Goal: Task Accomplishment & Management: Use online tool/utility

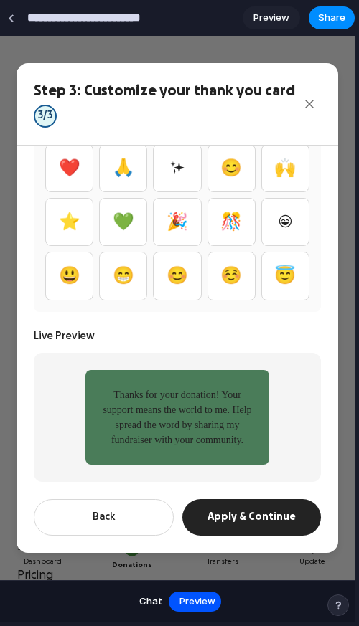
scroll to position [635, 0]
click at [183, 209] on button "🎉" at bounding box center [177, 222] width 48 height 48
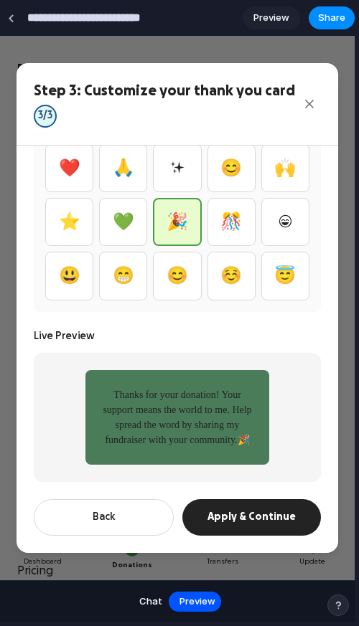
click at [267, 516] on button "Apply & Continue" at bounding box center [251, 517] width 138 height 37
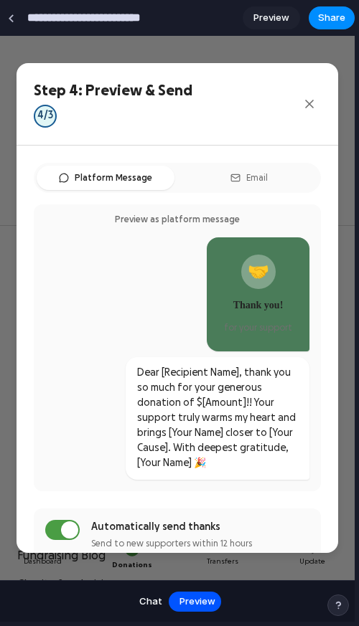
scroll to position [174, 0]
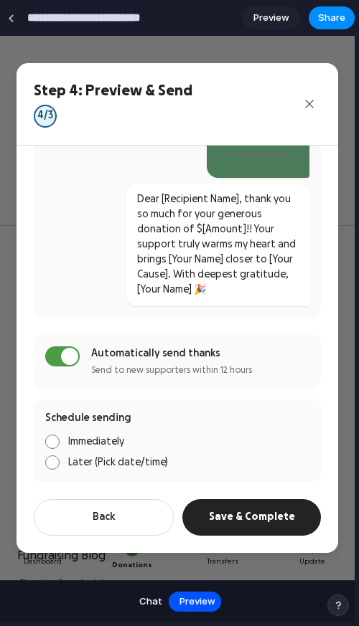
click at [100, 520] on button "Back" at bounding box center [104, 517] width 140 height 37
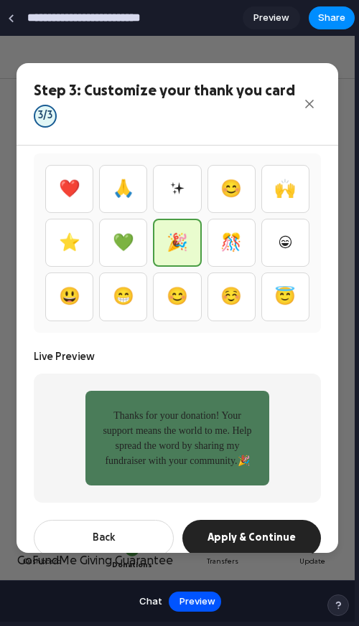
scroll to position [442, 0]
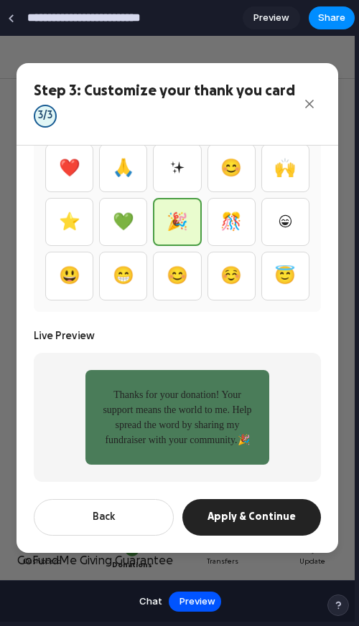
click at [251, 516] on button "Apply & Continue" at bounding box center [251, 517] width 138 height 37
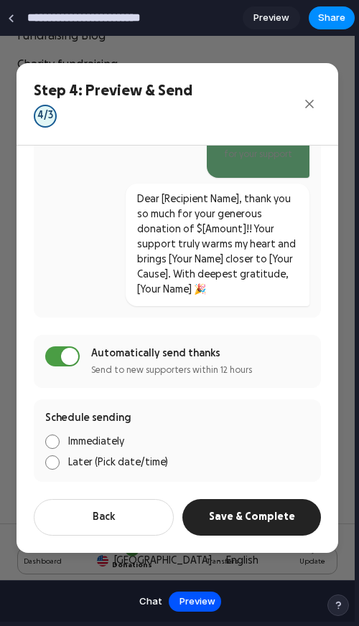
scroll to position [976, 0]
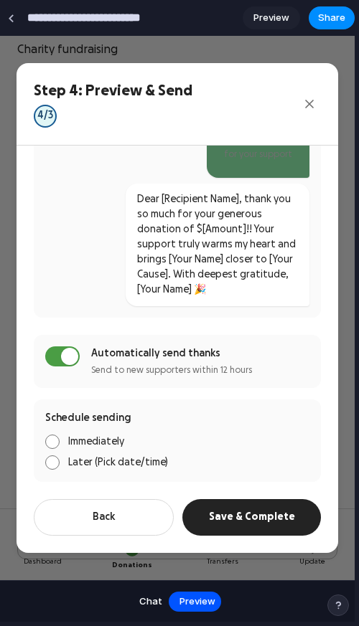
click at [150, 516] on button "Back" at bounding box center [104, 517] width 140 height 37
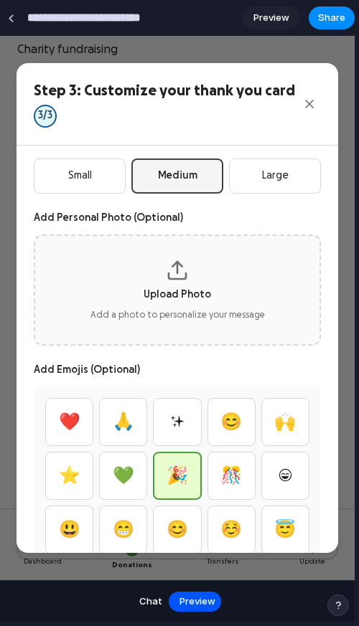
click at [176, 306] on button "Upload Photo Add a photo to personalize your message" at bounding box center [177, 289] width 287 height 111
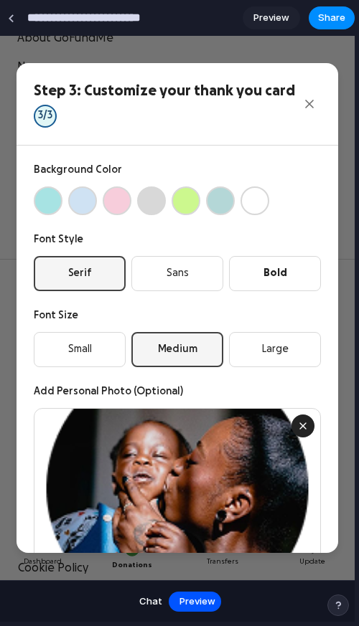
scroll to position [1218, 0]
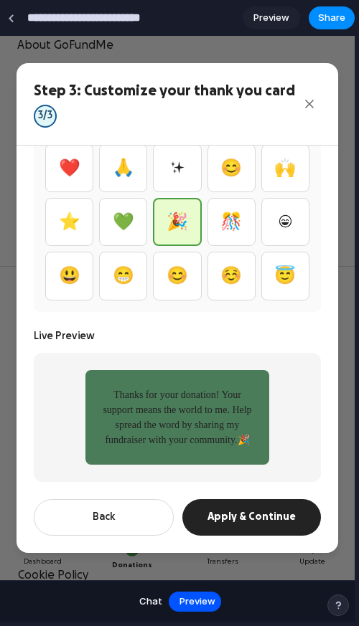
click at [272, 510] on button "Apply & Continue" at bounding box center [251, 517] width 138 height 37
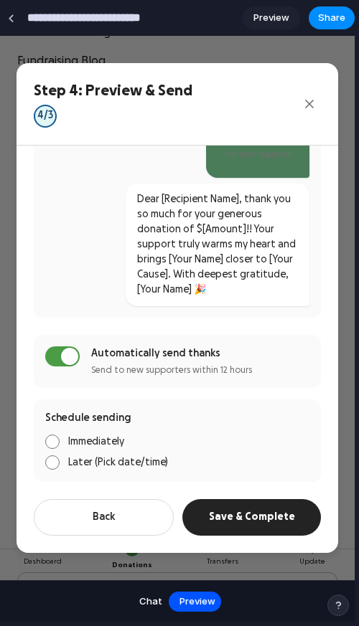
scroll to position [941, 0]
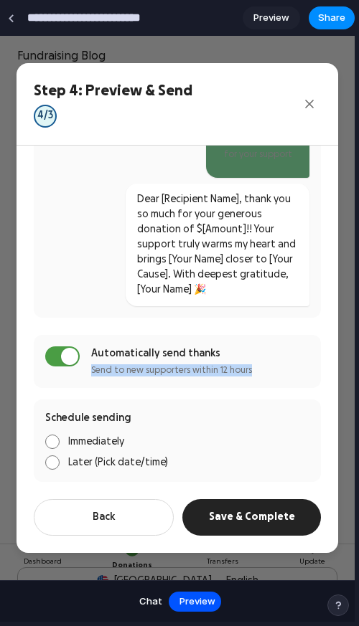
drag, startPoint x: 241, startPoint y: 368, endPoint x: 85, endPoint y: 369, distance: 156.3
click at [88, 369] on div "Automatically send thanks Send to new supporters within 12 hours" at bounding box center [177, 361] width 287 height 53
copy div "Send to new supporters within 12 hours"
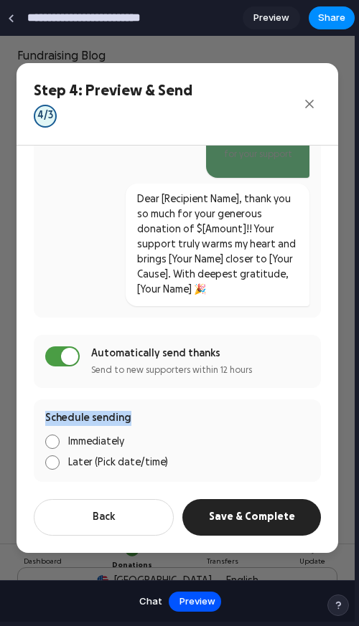
drag, startPoint x: 117, startPoint y: 415, endPoint x: 33, endPoint y: 416, distance: 83.9
click at [37, 414] on div "Schedule sending Immediately Later (Pick date/time)" at bounding box center [177, 440] width 287 height 82
copy div "Schedule sending"
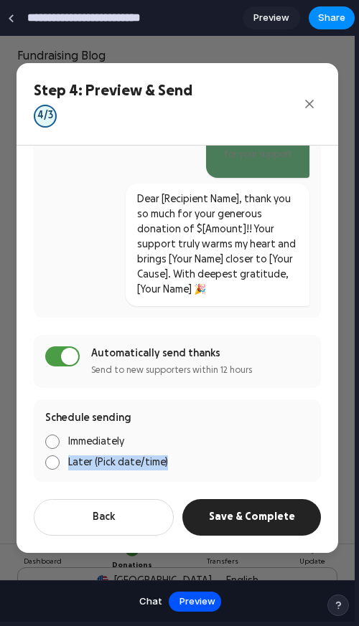
drag, startPoint x: 151, startPoint y: 460, endPoint x: 65, endPoint y: 461, distance: 86.1
click at [69, 461] on label "Later (Pick date/time)" at bounding box center [177, 462] width 264 height 15
copy span "Later (Pick date/time)"
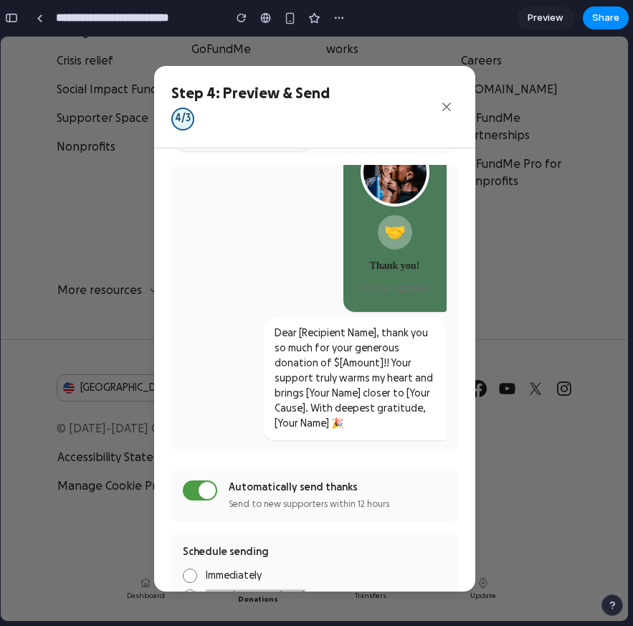
scroll to position [47, 0]
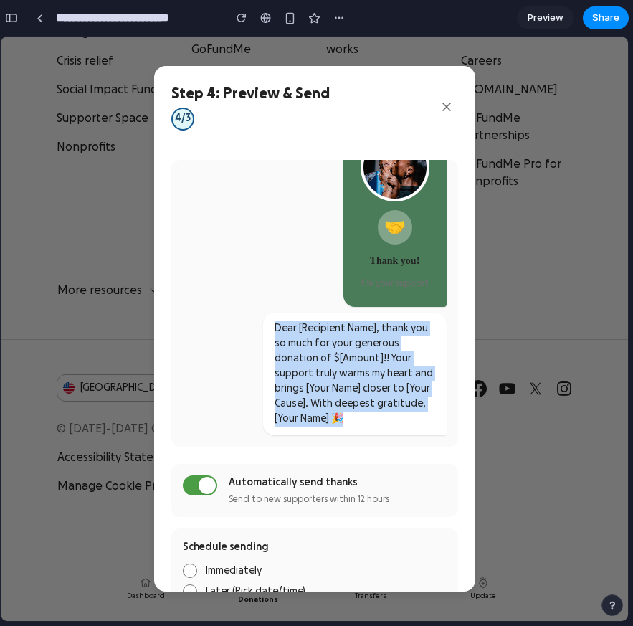
drag, startPoint x: 277, startPoint y: 328, endPoint x: 343, endPoint y: 414, distance: 108.4
click at [344, 413] on div "Dear [Recipient Name], thank you so much for your generous donation of $[Amount…" at bounding box center [355, 373] width 161 height 105
copy div "Dear [Recipient Name], thank you so much for your generous donation of $[Amount…"
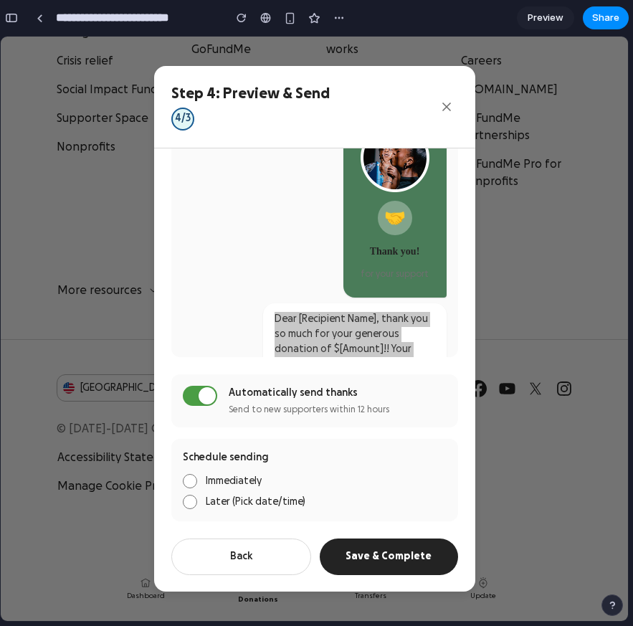
scroll to position [0, 0]
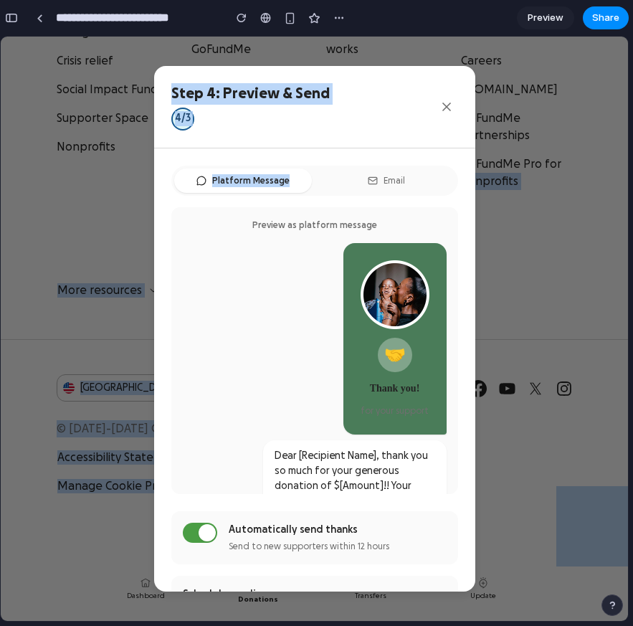
drag, startPoint x: 632, startPoint y: 149, endPoint x: 1068, endPoint y: 158, distance: 436.1
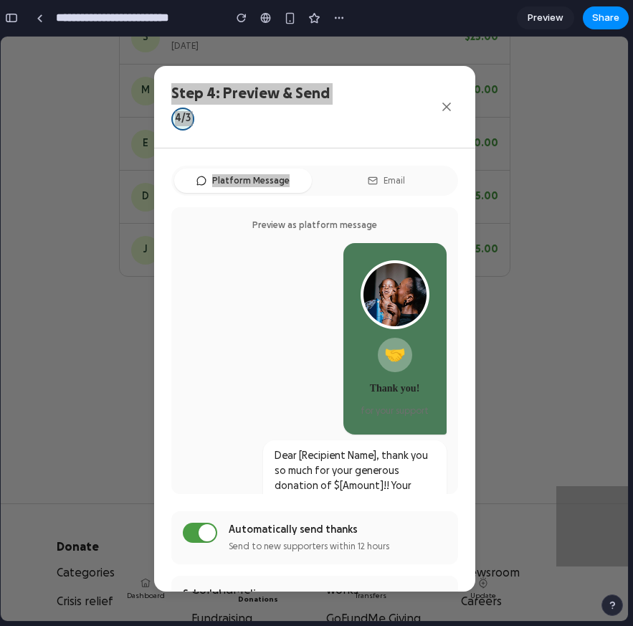
scroll to position [202, 0]
click at [358, 97] on div "**********" at bounding box center [316, 313] width 633 height 626
drag, startPoint x: 639, startPoint y: 86, endPoint x: 853, endPoint y: 118, distance: 216.8
click at [358, 118] on html "**********" at bounding box center [316, 313] width 633 height 626
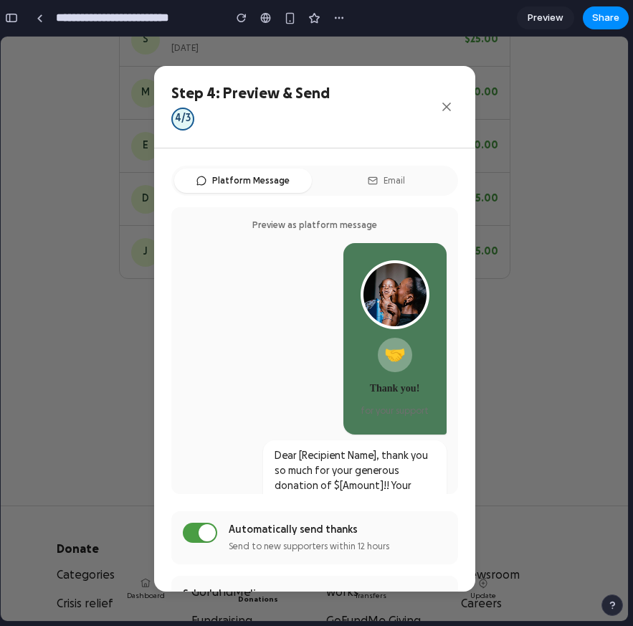
drag, startPoint x: 500, startPoint y: 82, endPoint x: 446, endPoint y: 102, distance: 57.4
click at [358, 82] on div "Step 4: Preview & Send 4 /3 Platform Message Email Preview as platform message …" at bounding box center [314, 329] width 627 height 584
click at [358, 105] on icon "Close" at bounding box center [447, 107] width 14 height 14
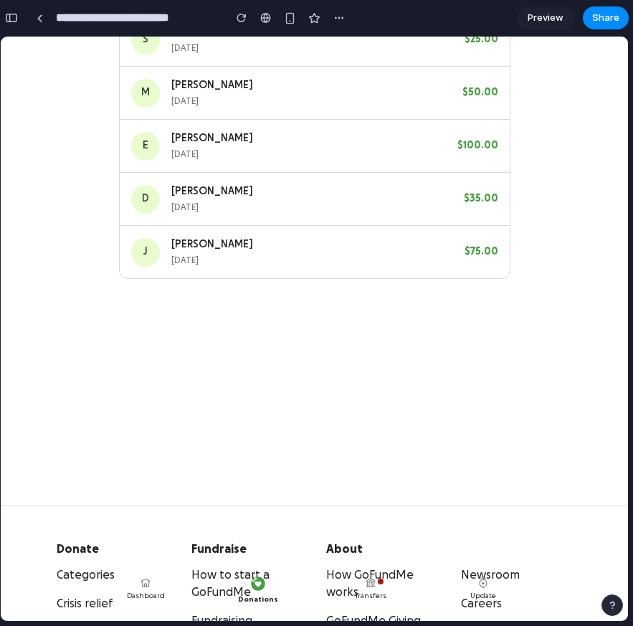
click at [15, 18] on div "button" at bounding box center [11, 18] width 13 height 10
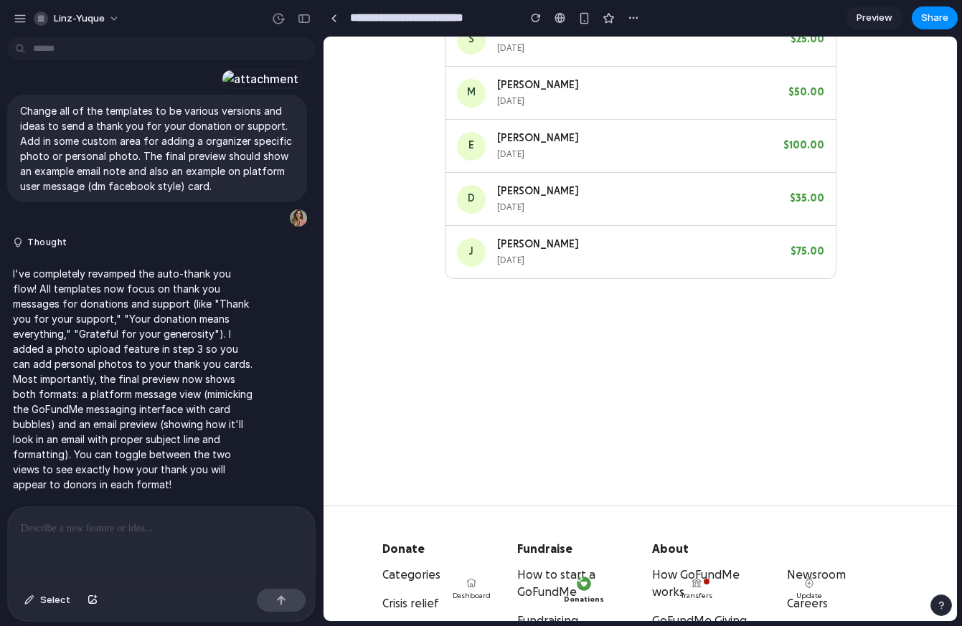
scroll to position [0, 0]
drag, startPoint x: 94, startPoint y: 564, endPoint x: 10, endPoint y: 501, distance: 105.0
click at [94, 564] on div at bounding box center [161, 545] width 307 height 76
click at [92, 598] on div "button" at bounding box center [92, 600] width 10 height 9
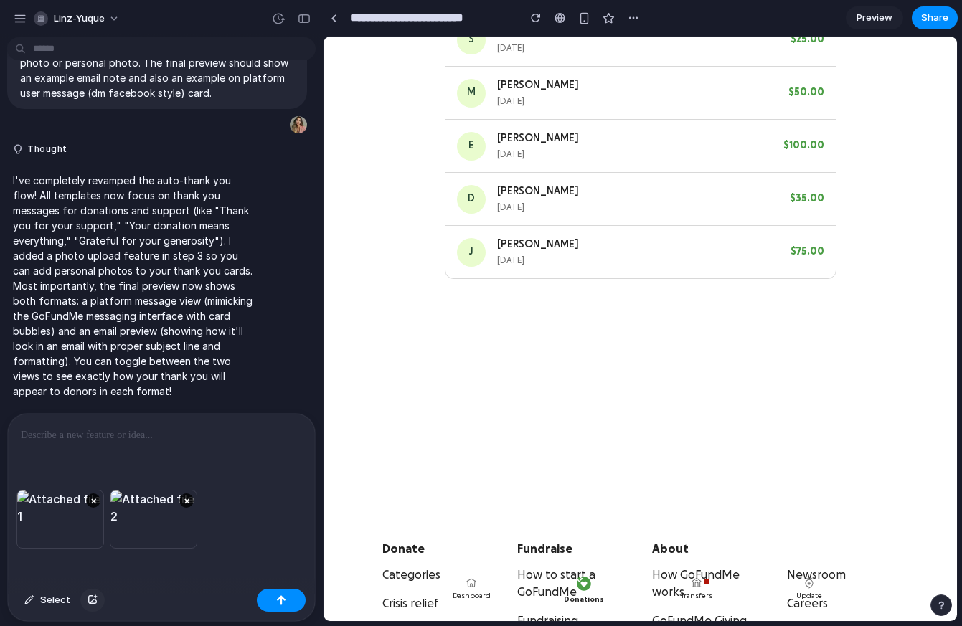
click at [95, 599] on button "button" at bounding box center [92, 600] width 24 height 23
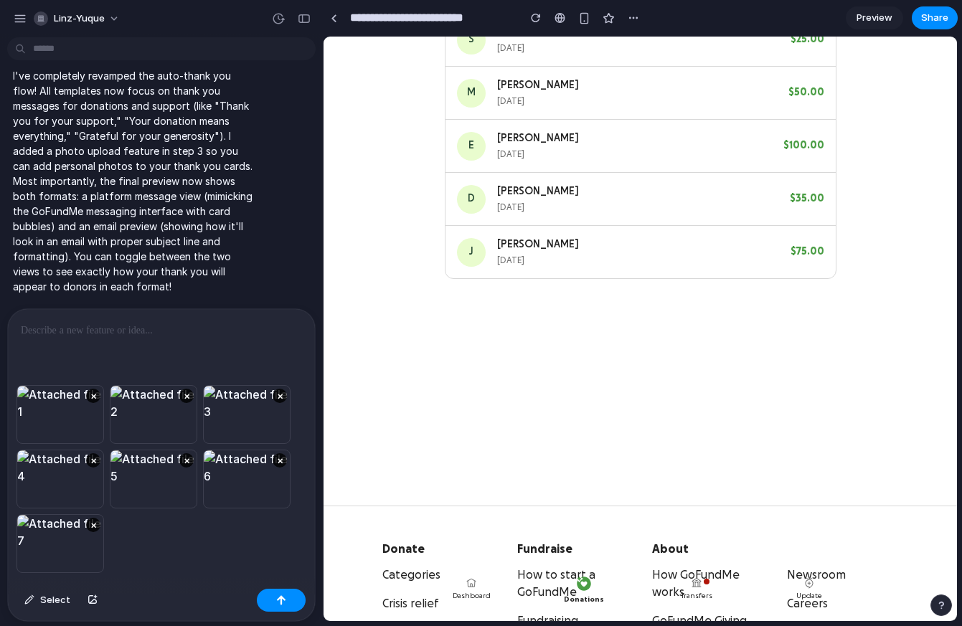
click at [76, 349] on div at bounding box center [161, 347] width 307 height 76
click at [298, 601] on button "button" at bounding box center [281, 600] width 49 height 23
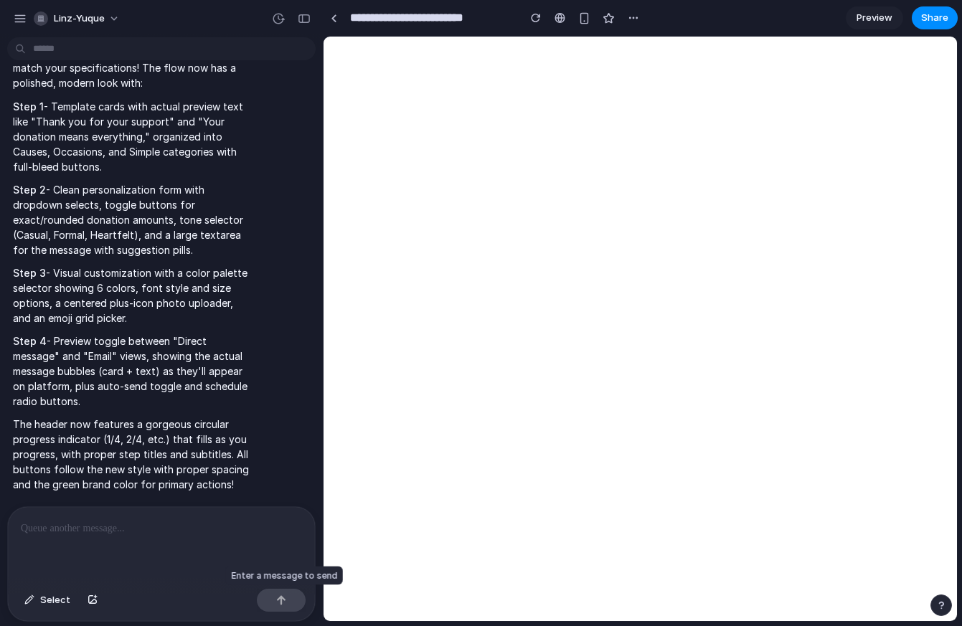
scroll to position [0, 0]
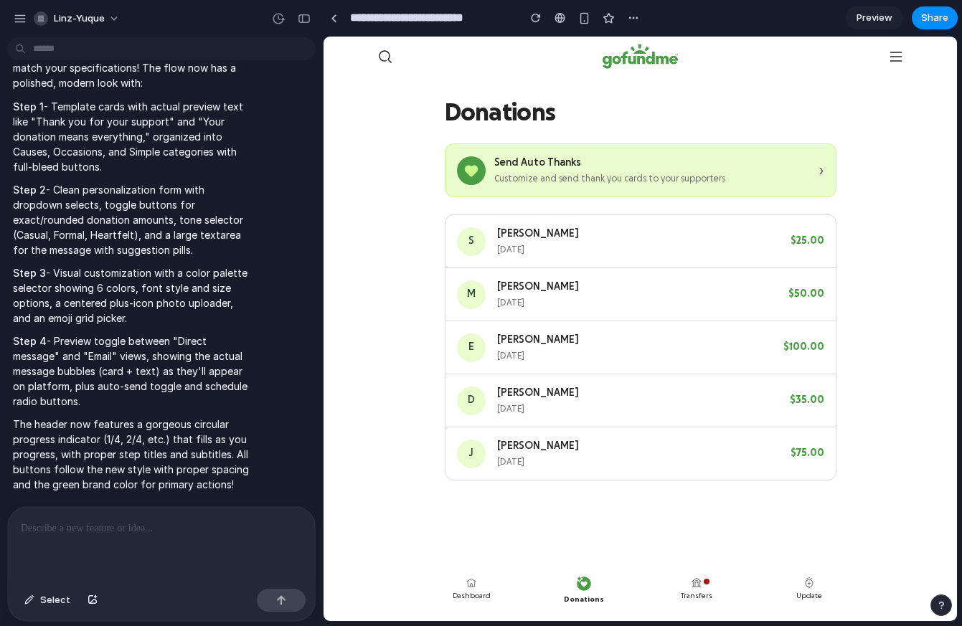
click at [358, 164] on div "Send Auto Thanks" at bounding box center [652, 163] width 316 height 15
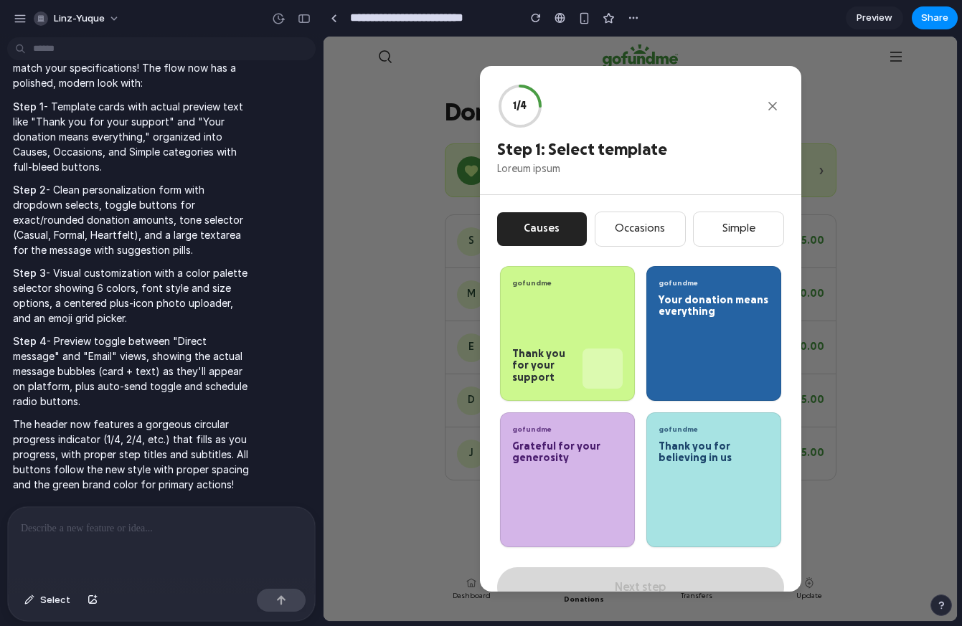
click at [358, 227] on button "Occasions" at bounding box center [640, 229] width 90 height 34
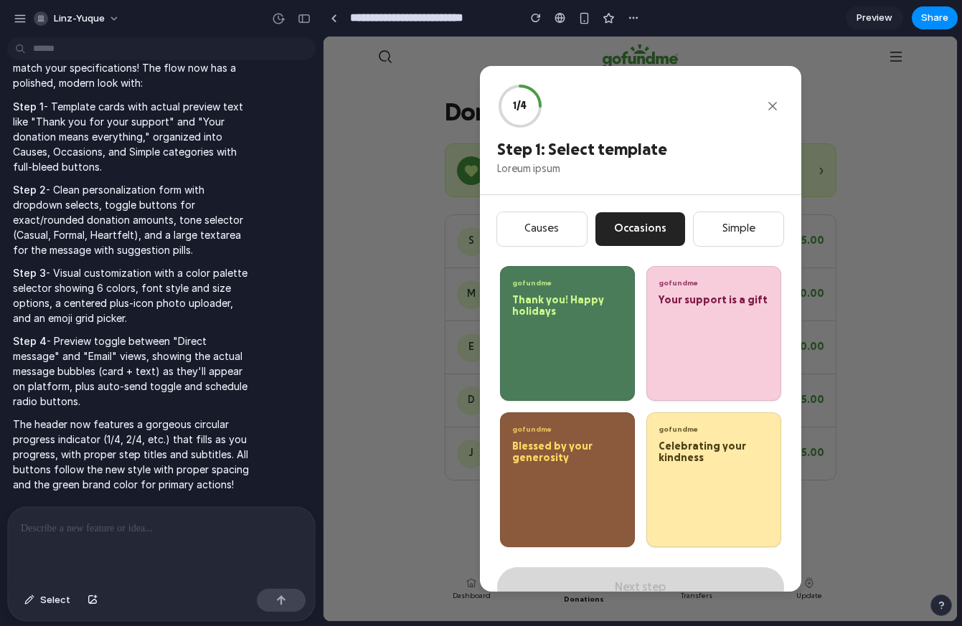
click at [358, 224] on button "Simple" at bounding box center [738, 229] width 90 height 34
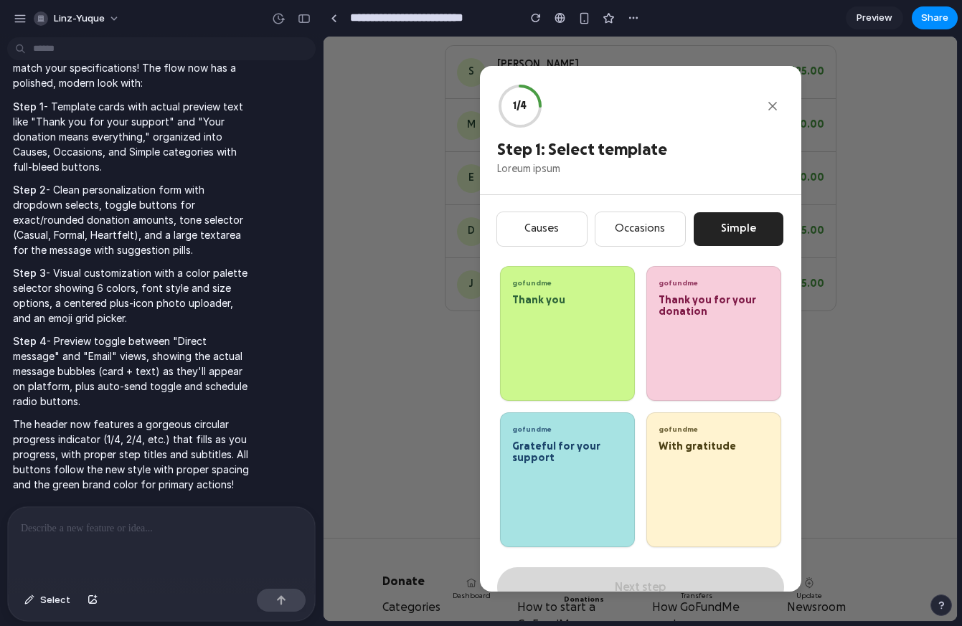
click at [358, 225] on button "Causes" at bounding box center [542, 229] width 90 height 34
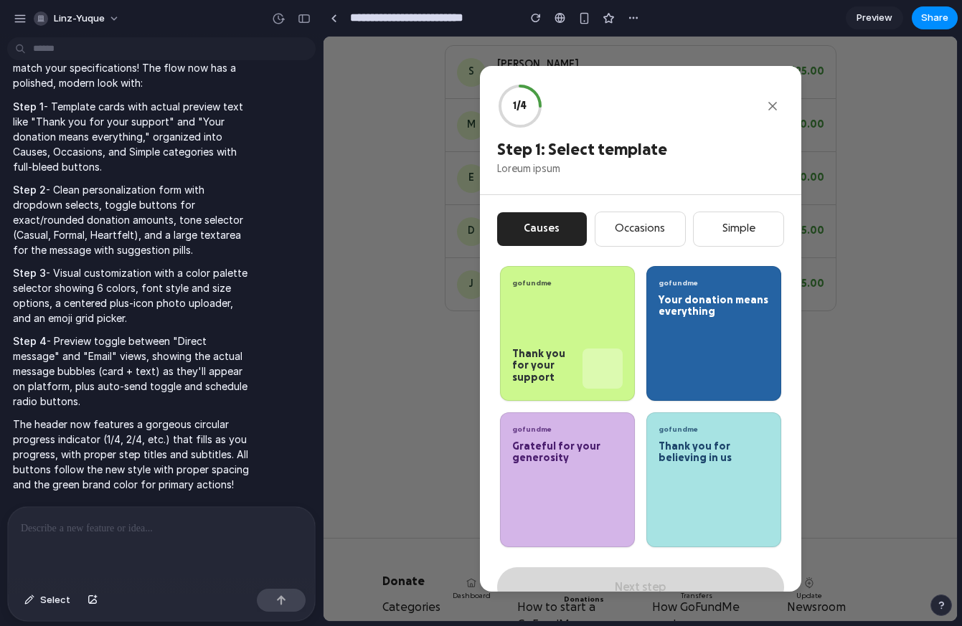
click at [358, 314] on div "Your donation means everything" at bounding box center [713, 307] width 110 height 24
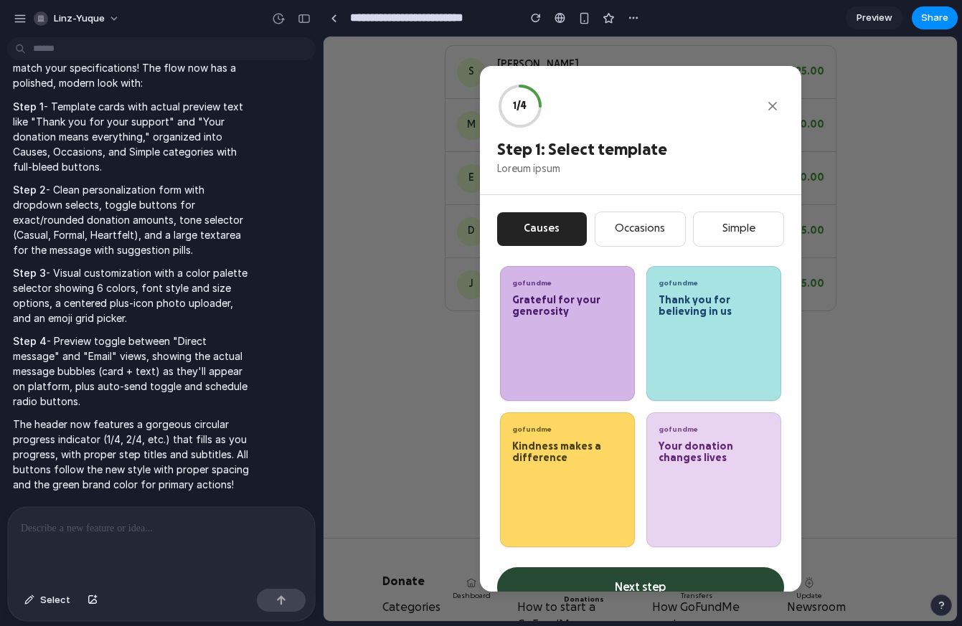
scroll to position [33, 0]
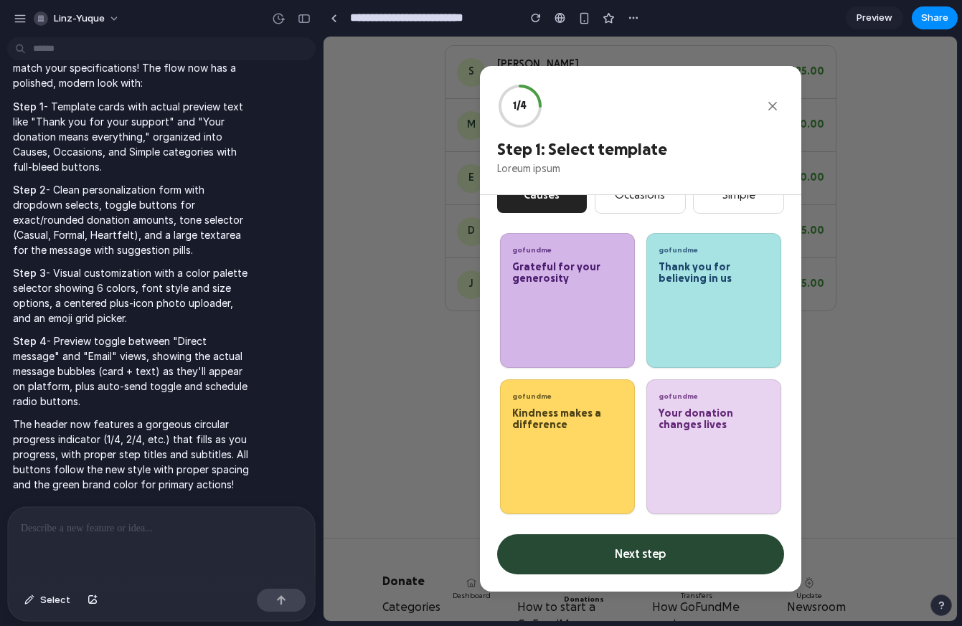
click at [358, 557] on button "Next step" at bounding box center [640, 554] width 287 height 40
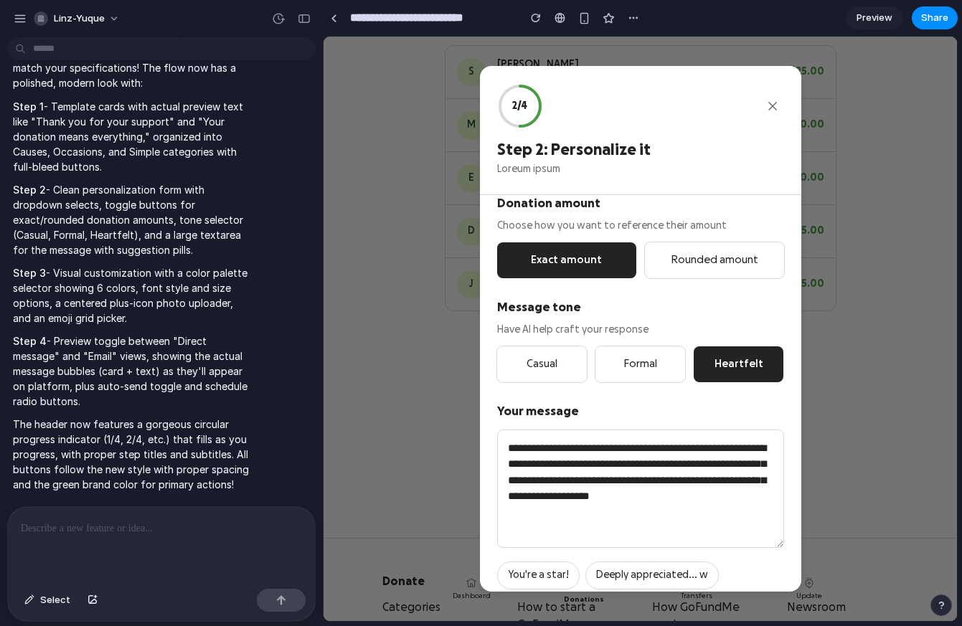
scroll to position [127, 0]
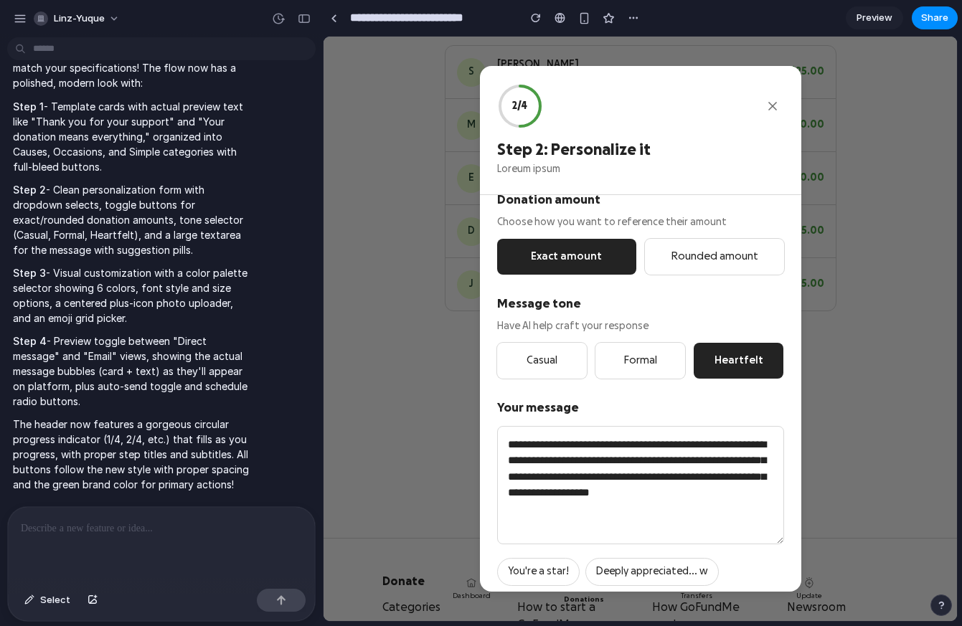
click at [358, 350] on button "Casual" at bounding box center [542, 361] width 90 height 37
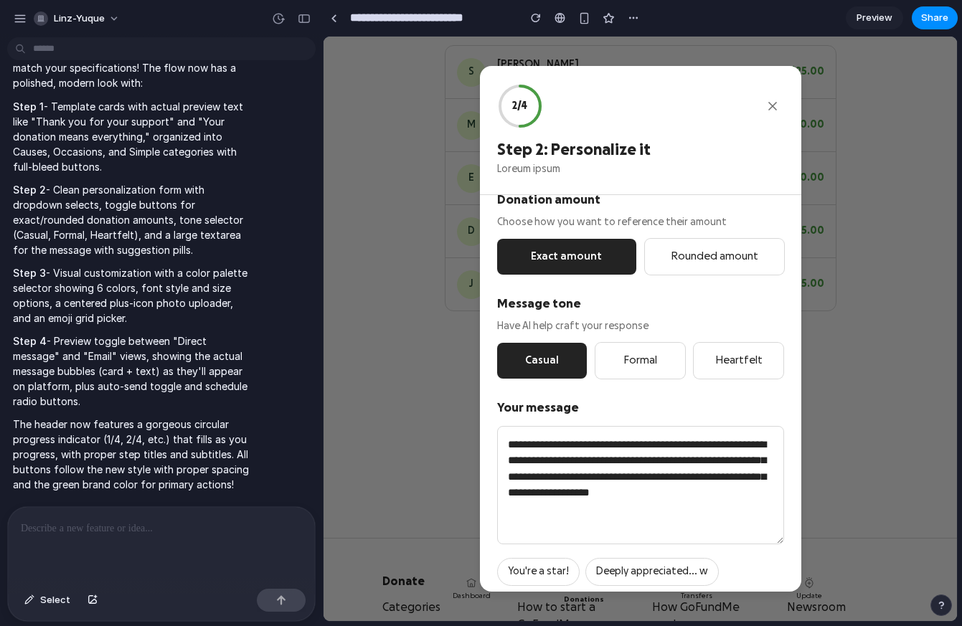
click at [358, 356] on button "Formal" at bounding box center [640, 361] width 90 height 37
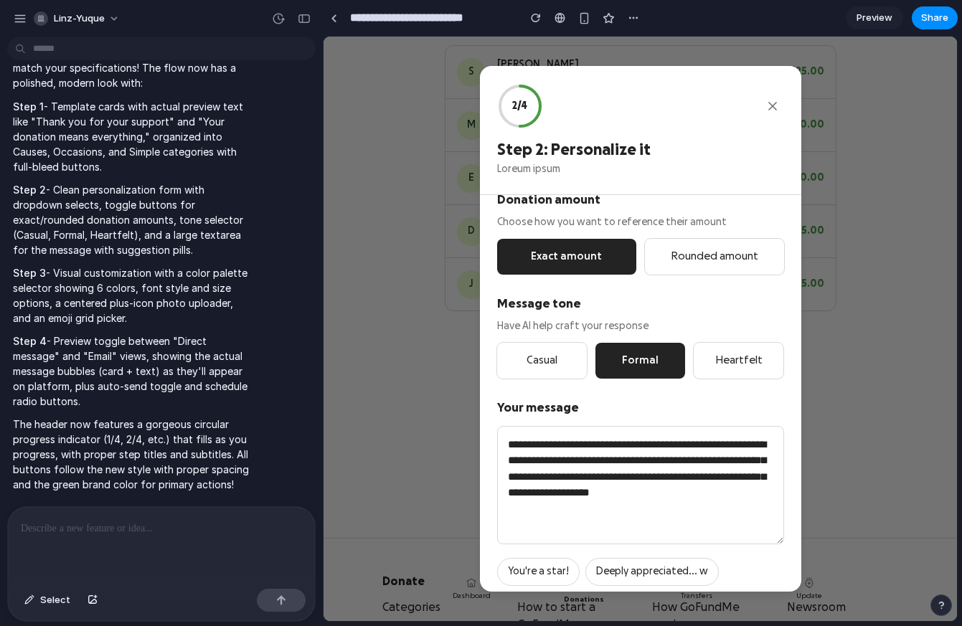
drag, startPoint x: 715, startPoint y: 354, endPoint x: 644, endPoint y: 310, distance: 83.8
click at [358, 354] on button "Heartfelt" at bounding box center [738, 361] width 90 height 37
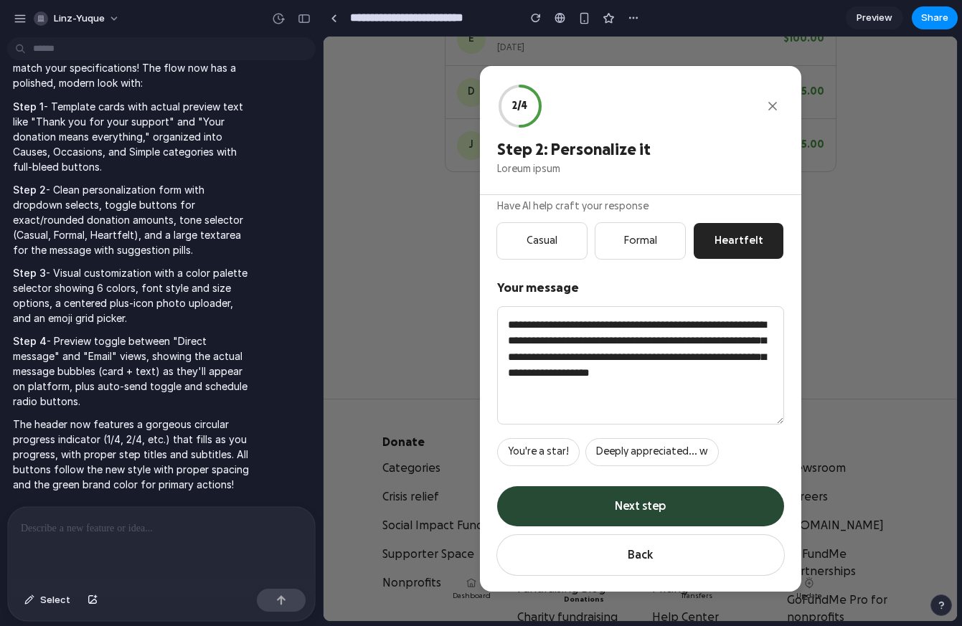
scroll to position [310, 0]
click at [358, 501] on button "Next step" at bounding box center [640, 506] width 287 height 40
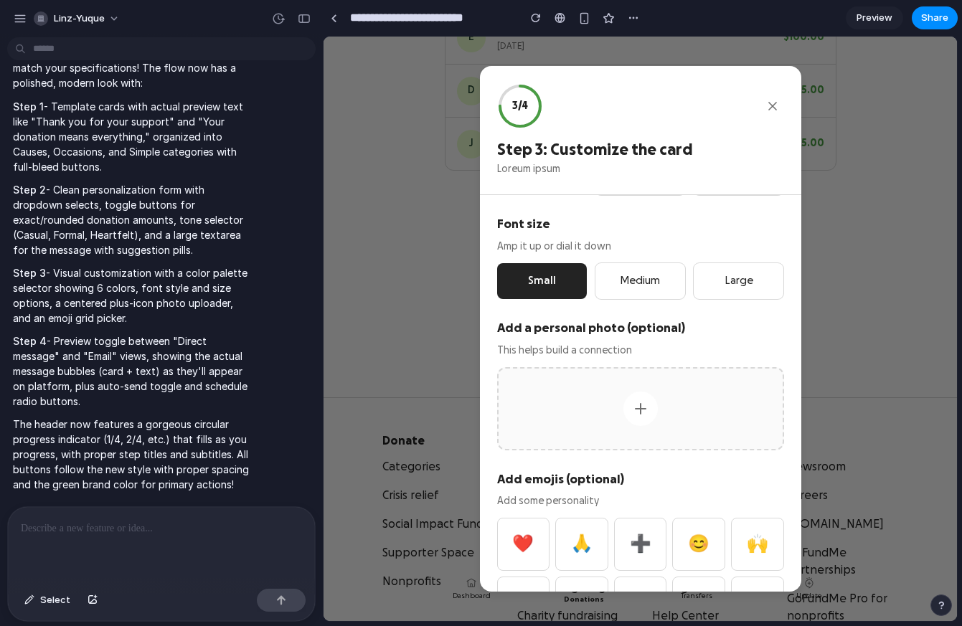
click at [358, 282] on button "Medium" at bounding box center [640, 281] width 90 height 37
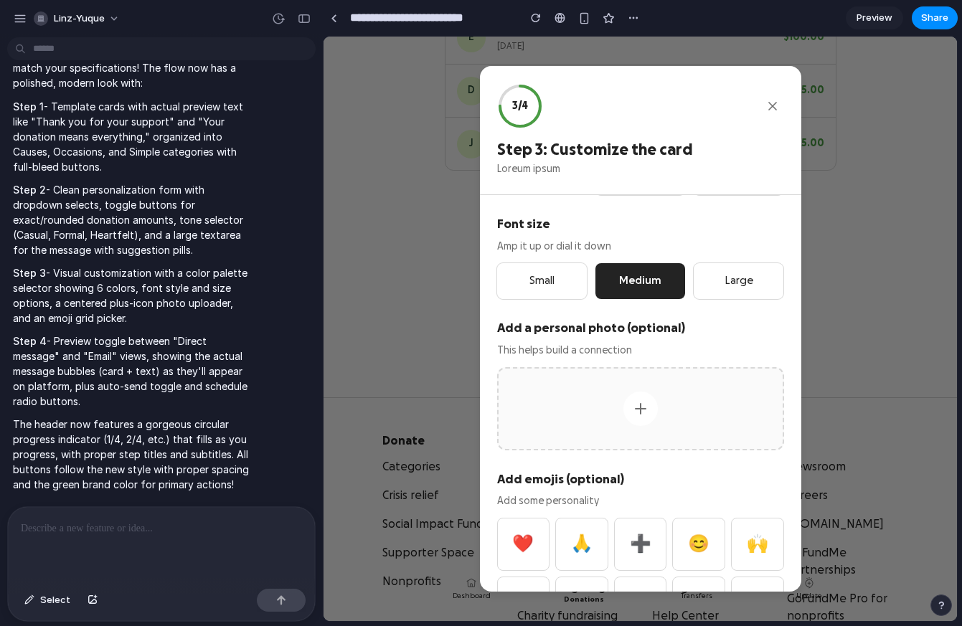
click at [358, 280] on button "Large" at bounding box center [738, 281] width 90 height 37
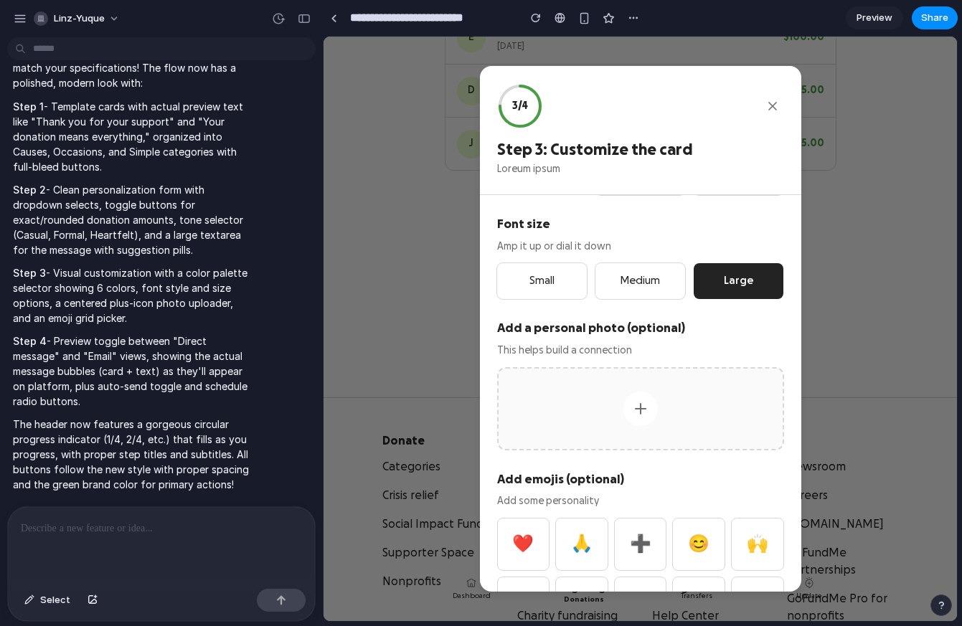
click at [358, 287] on button "Small" at bounding box center [542, 281] width 90 height 37
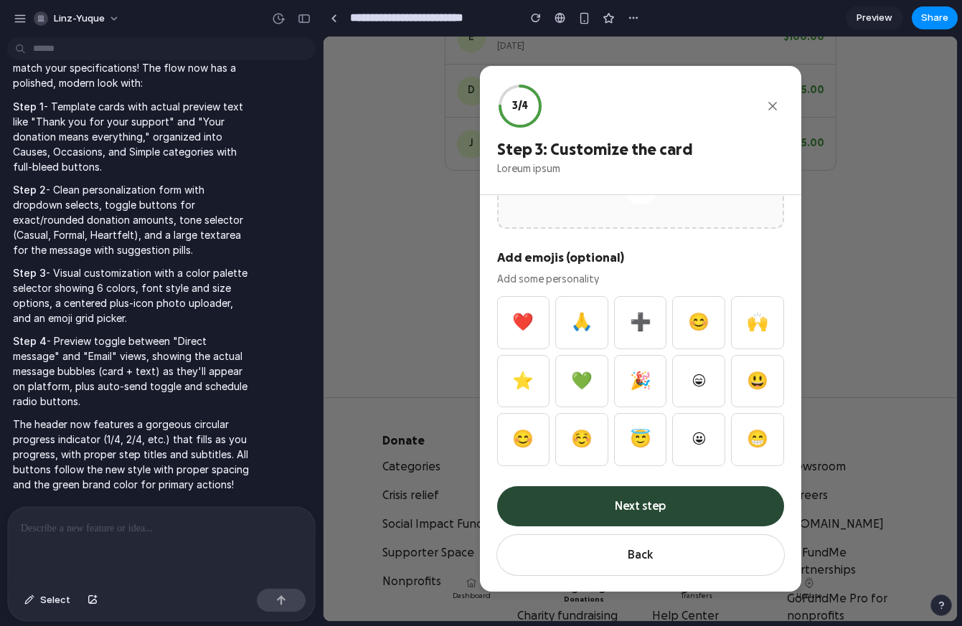
scroll to position [469, 0]
drag, startPoint x: 521, startPoint y: 313, endPoint x: 540, endPoint y: 322, distance: 21.2
click at [358, 313] on button "❤️" at bounding box center [523, 321] width 53 height 53
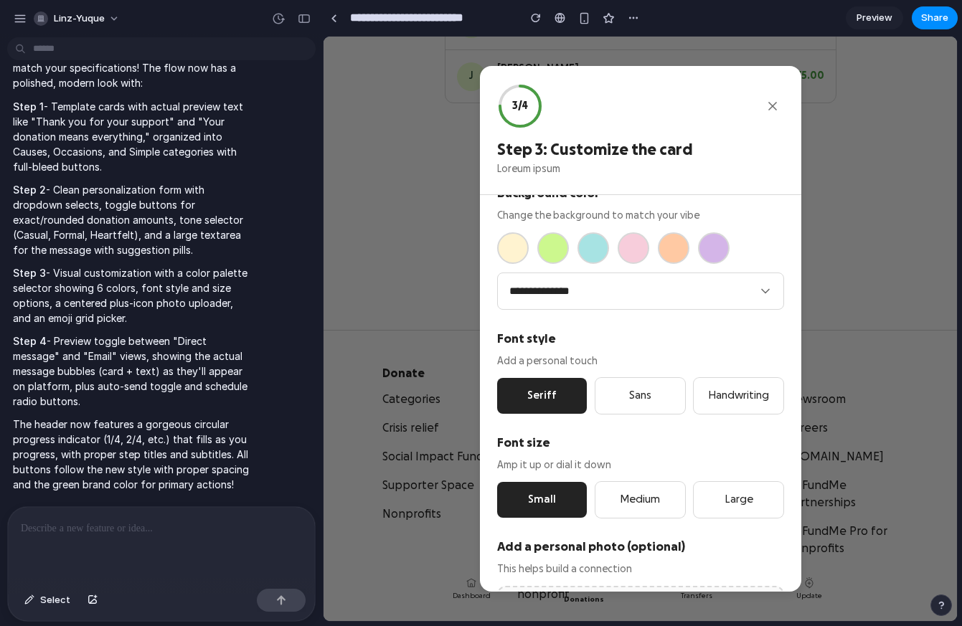
scroll to position [0, 0]
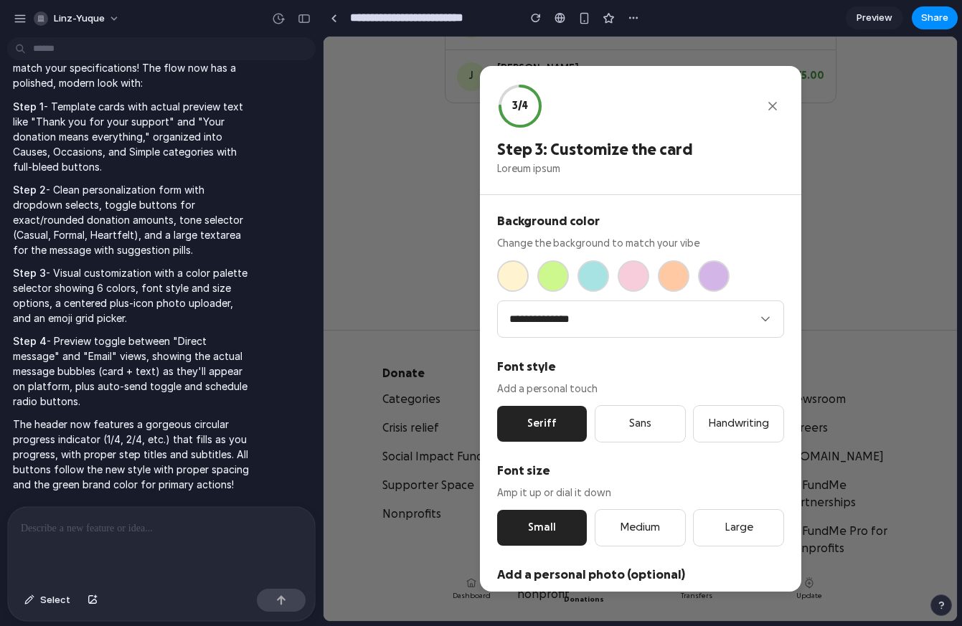
click at [358, 320] on select "**********" at bounding box center [640, 319] width 287 height 38
click at [358, 300] on select "**********" at bounding box center [640, 319] width 287 height 38
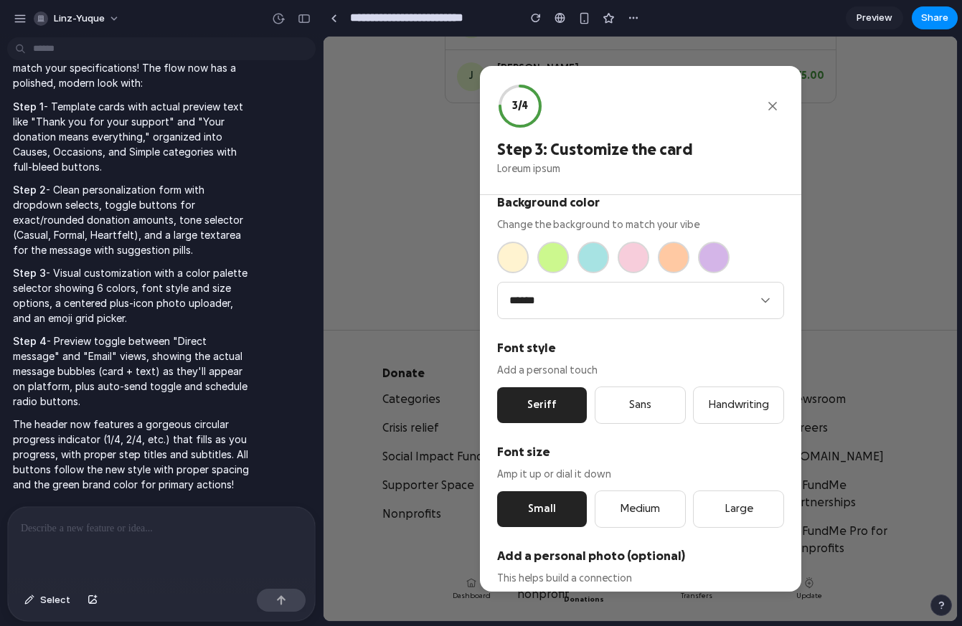
scroll to position [24, 0]
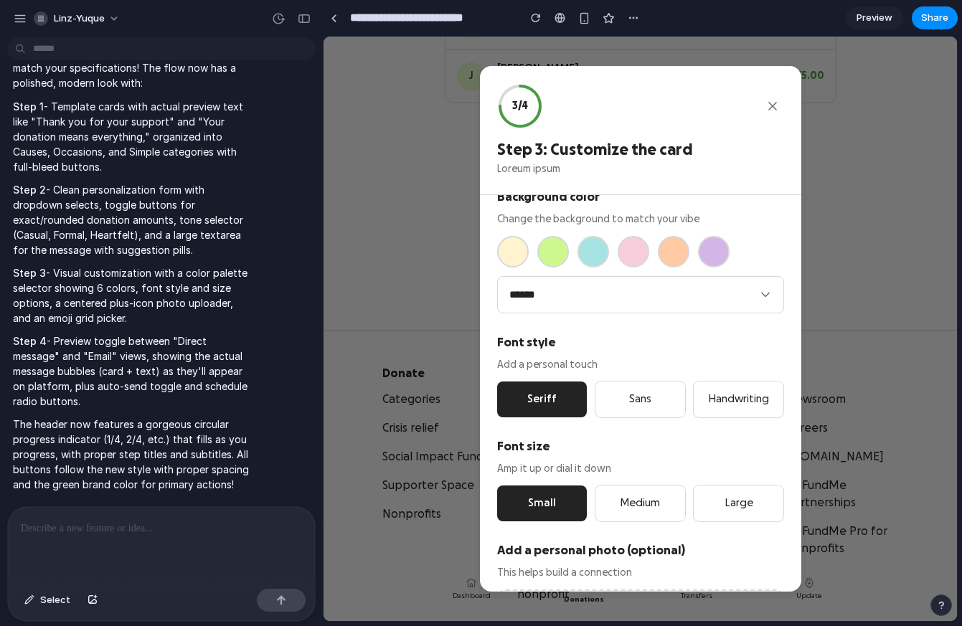
click at [358, 305] on select "**********" at bounding box center [640, 295] width 287 height 38
select select "*********"
click at [358, 276] on select "**********" at bounding box center [640, 295] width 287 height 38
click at [358, 254] on button "Green" at bounding box center [553, 252] width 32 height 32
click at [358, 252] on button "Cyan" at bounding box center [593, 252] width 32 height 32
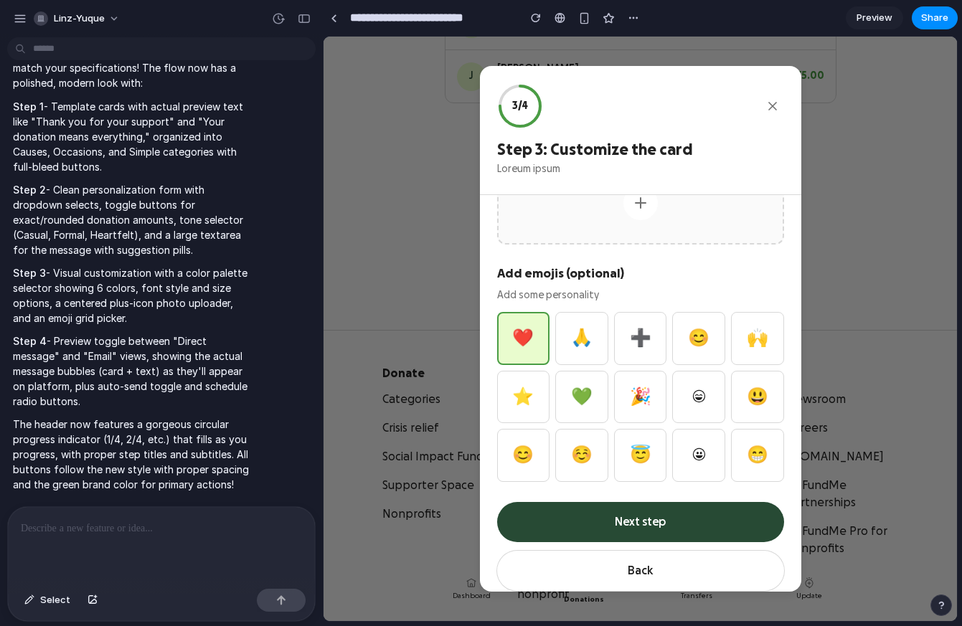
click at [358, 535] on button "Next step" at bounding box center [640, 522] width 287 height 40
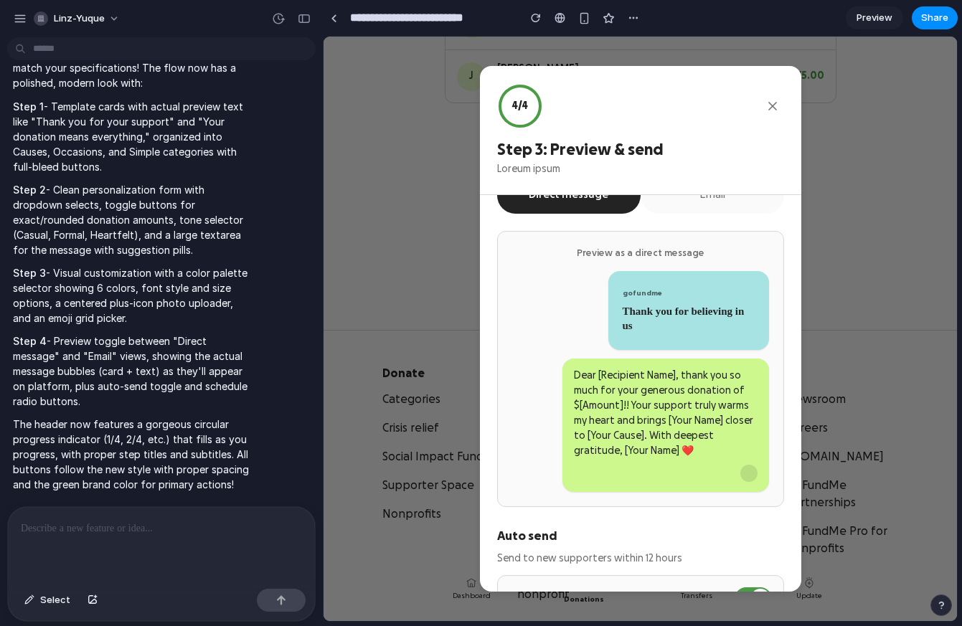
scroll to position [0, 0]
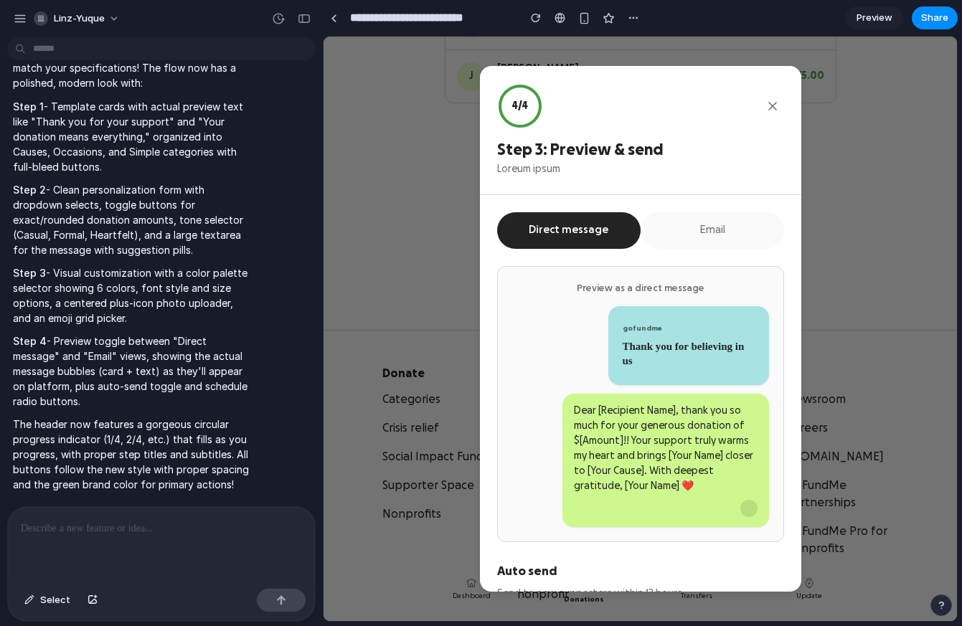
click at [358, 225] on button "Email" at bounding box center [711, 230] width 143 height 37
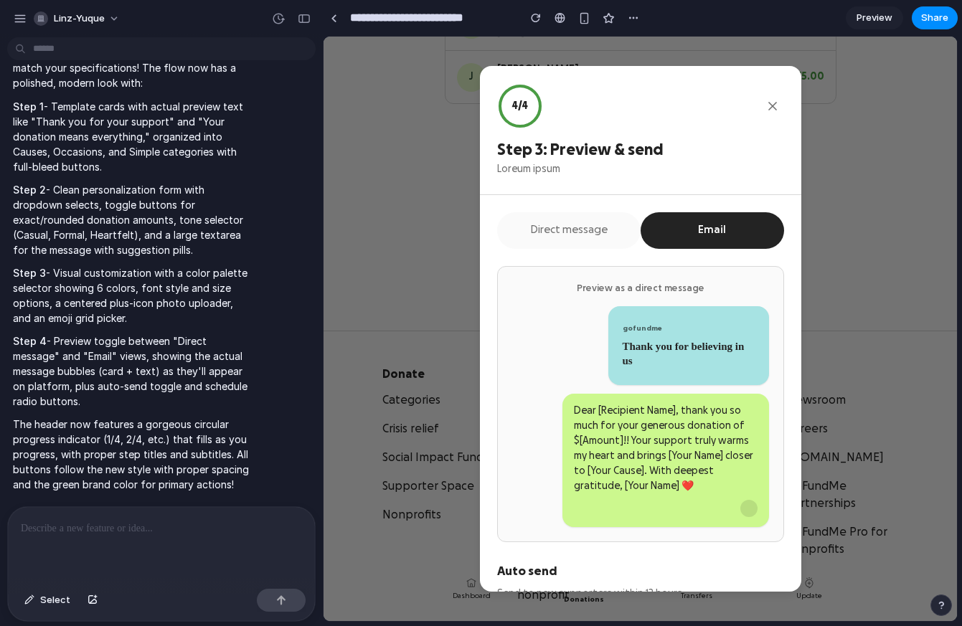
click at [358, 230] on button "Direct message" at bounding box center [568, 230] width 143 height 37
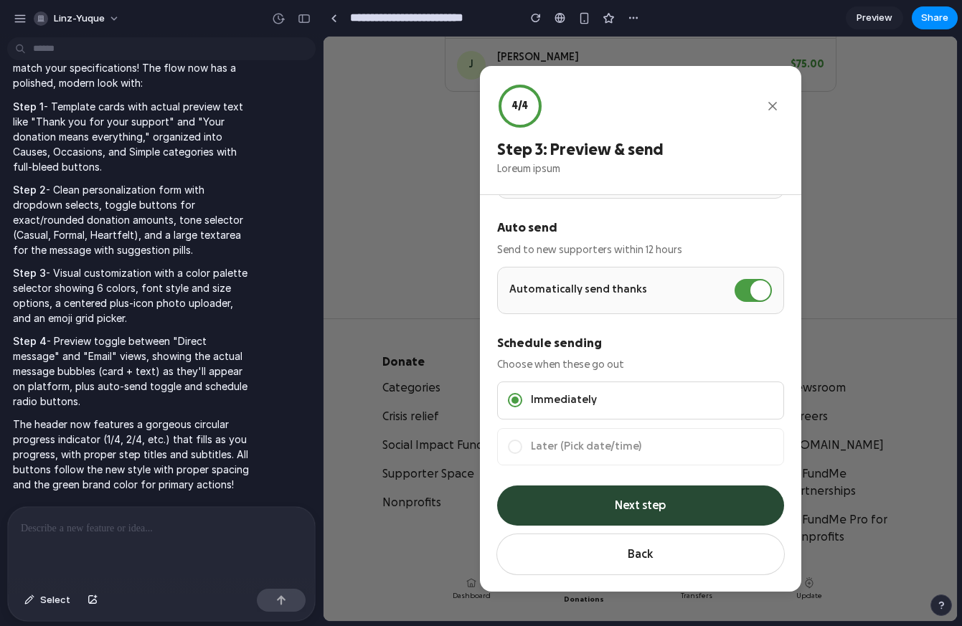
scroll to position [394, 0]
click at [358, 449] on span "Later (Pick date/time)" at bounding box center [586, 447] width 110 height 16
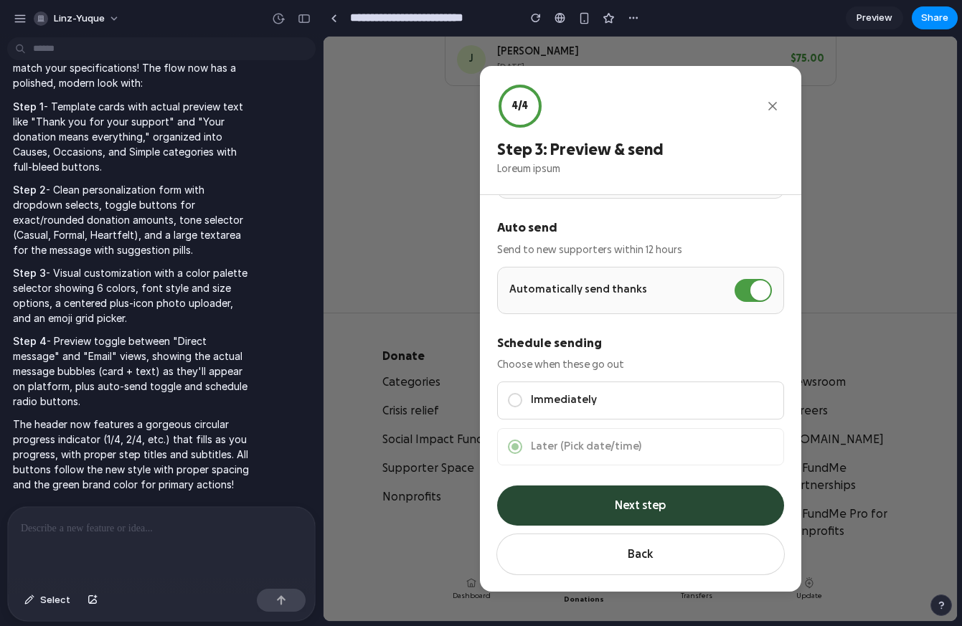
click at [358, 407] on span "Immediately" at bounding box center [564, 400] width 66 height 16
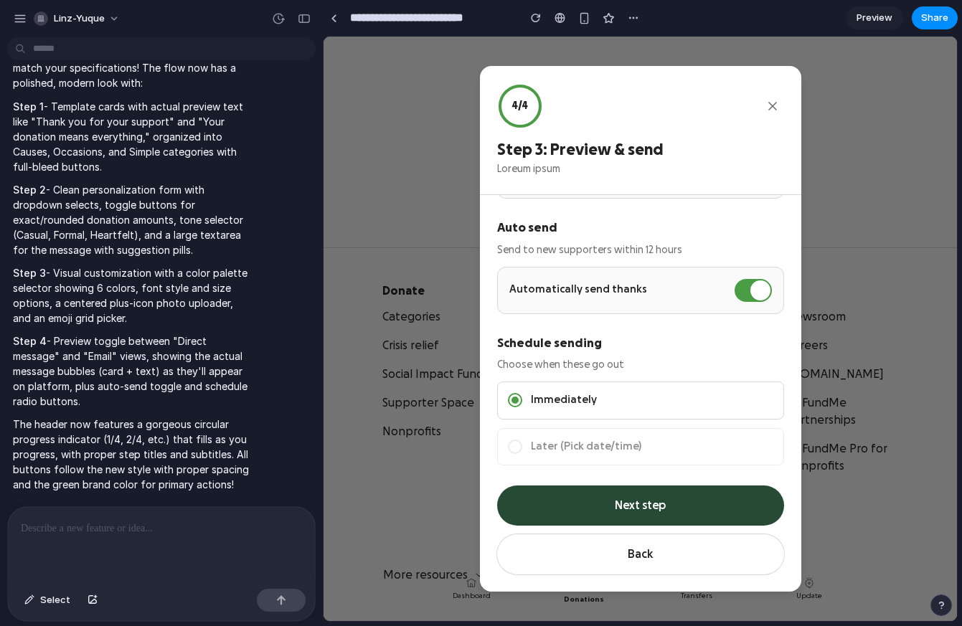
scroll to position [460, 0]
click at [358, 514] on button "Next step" at bounding box center [640, 505] width 287 height 40
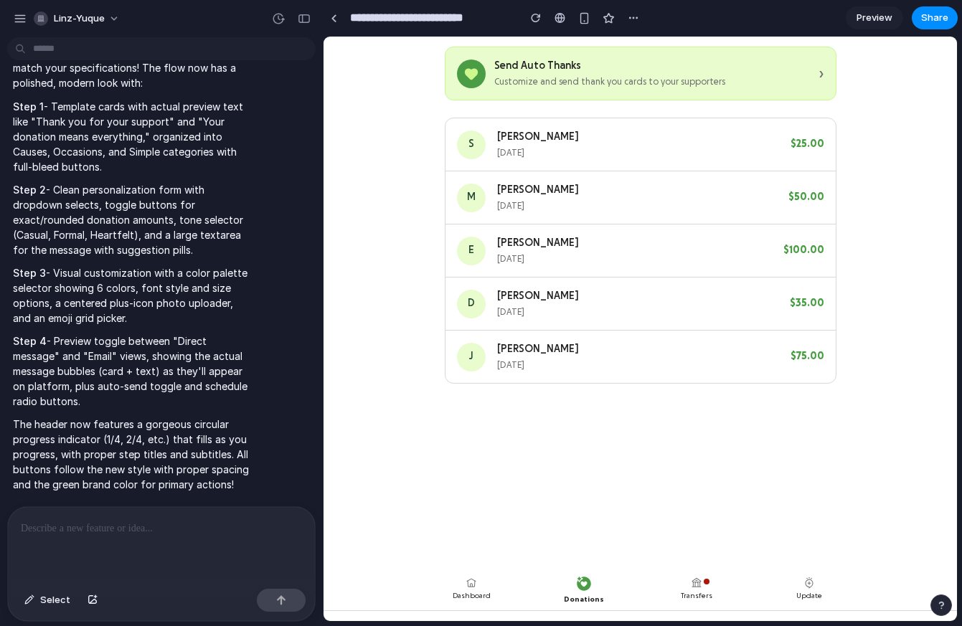
scroll to position [100, 0]
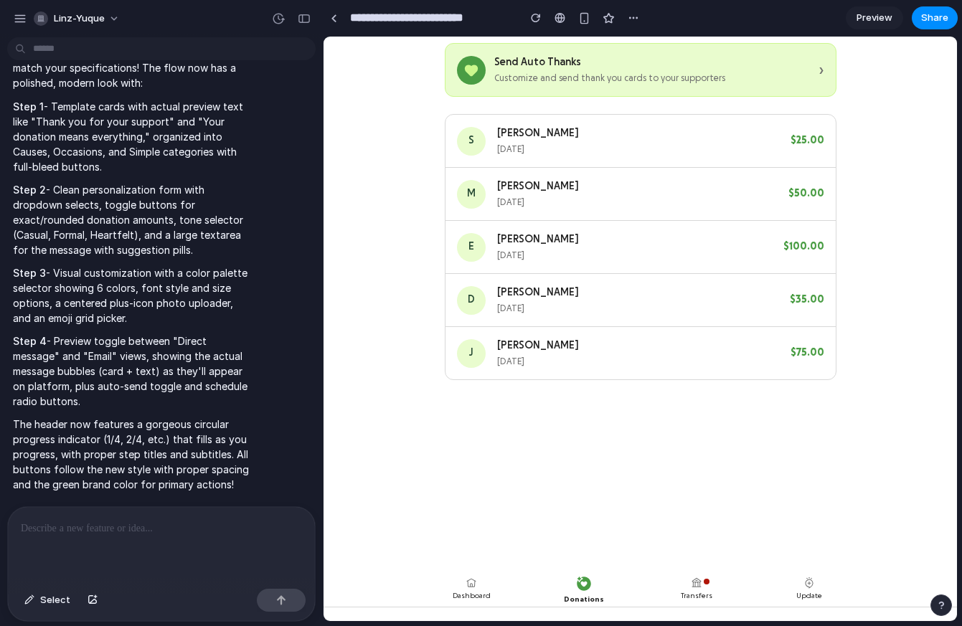
click at [87, 529] on p at bounding box center [161, 528] width 281 height 17
click at [358, 20] on span "Preview" at bounding box center [874, 18] width 36 height 14
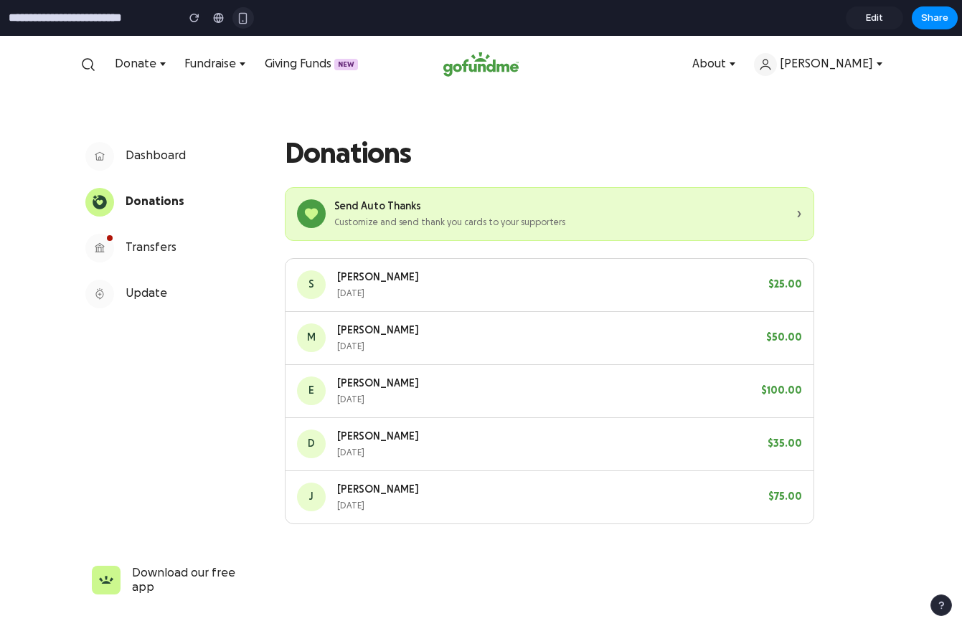
click at [247, 9] on button "button" at bounding box center [243, 18] width 22 height 22
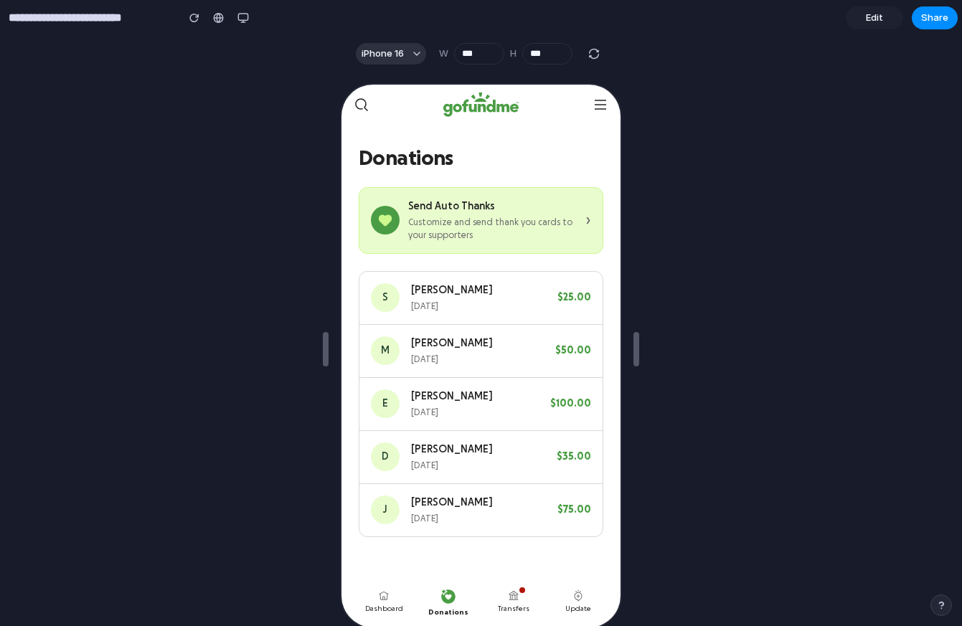
click at [358, 224] on div "Customize and send thank you cards to your supporters" at bounding box center [491, 227] width 169 height 26
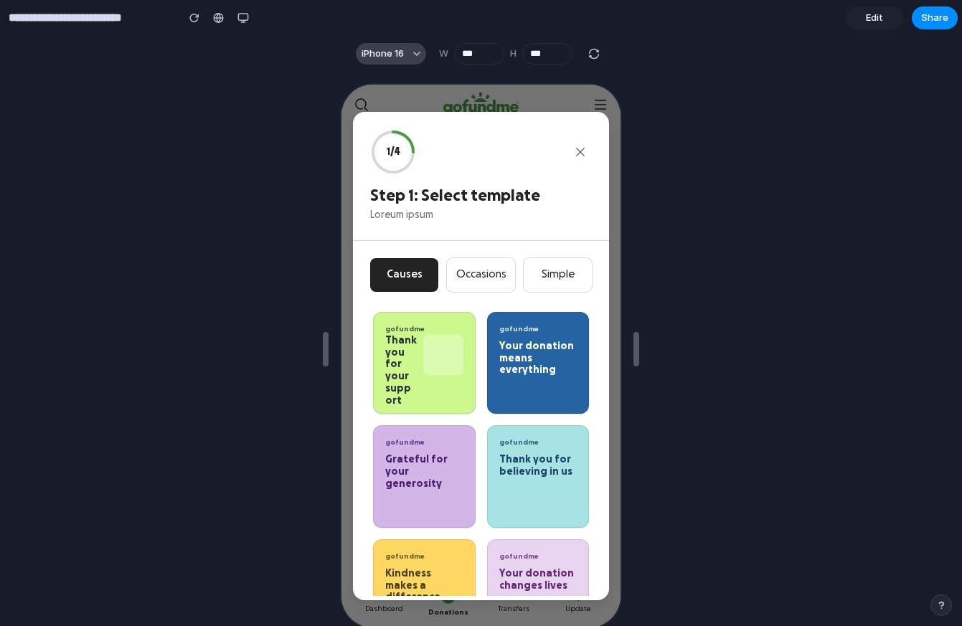
click at [358, 49] on button "iPhone 16" at bounding box center [391, 54] width 70 height 22
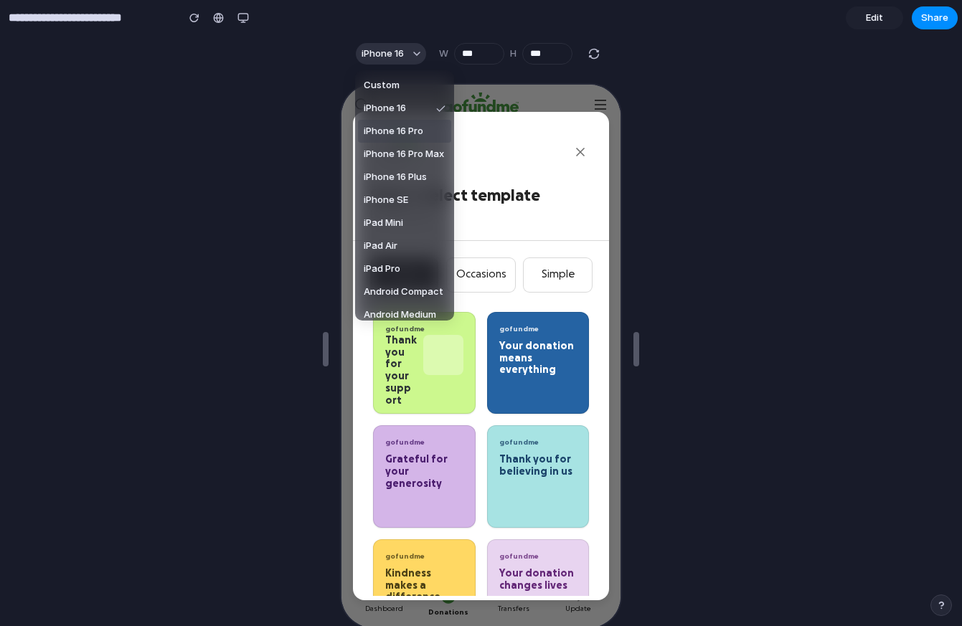
click at [358, 129] on span "iPhone 16 Pro" at bounding box center [394, 131] width 60 height 14
type input "***"
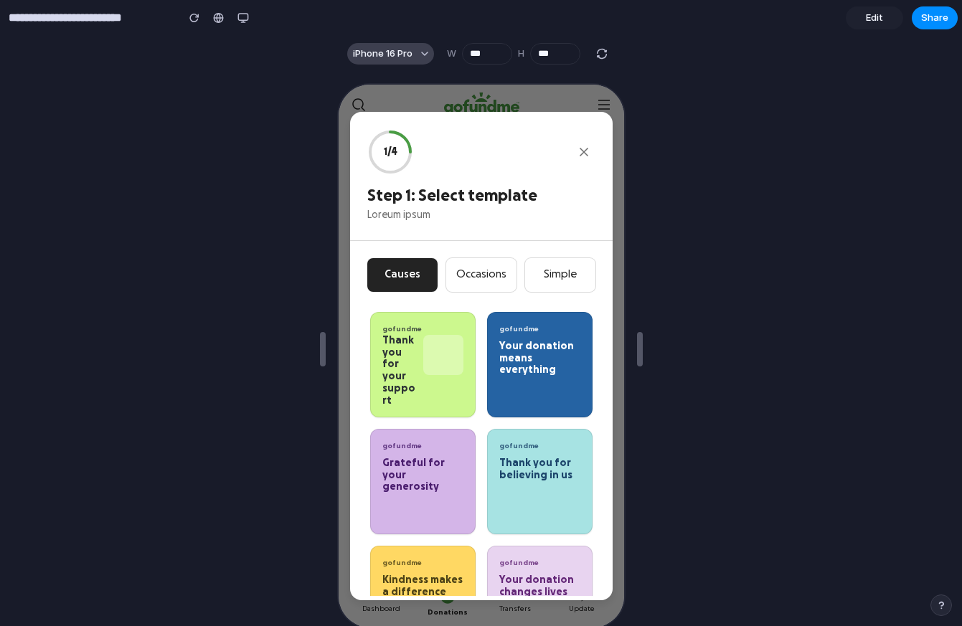
click at [358, 59] on span "iPhone 16 Pro" at bounding box center [383, 54] width 60 height 14
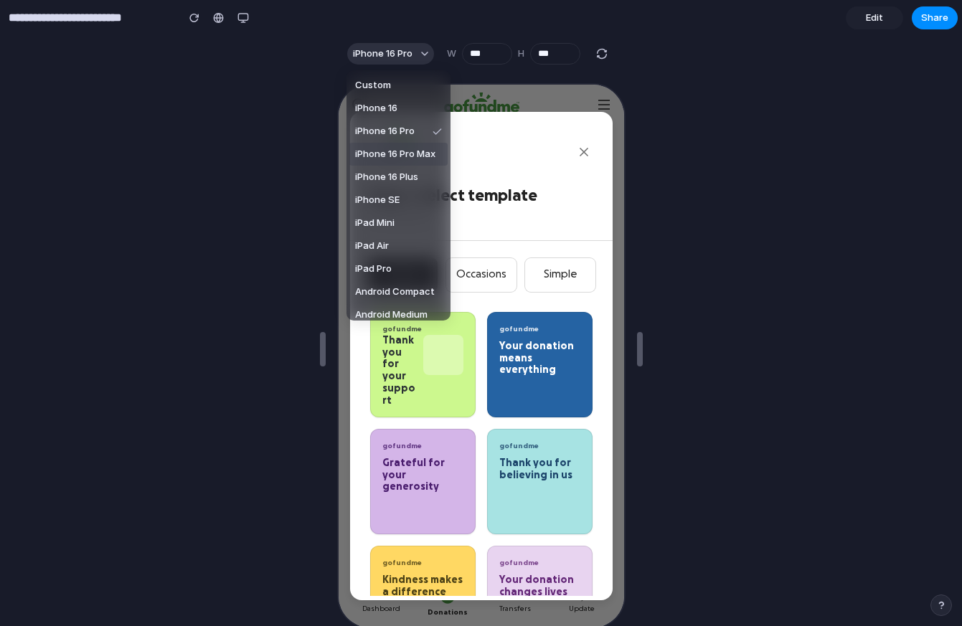
click at [358, 152] on span "iPhone 16 Pro Max" at bounding box center [395, 154] width 80 height 14
type input "***"
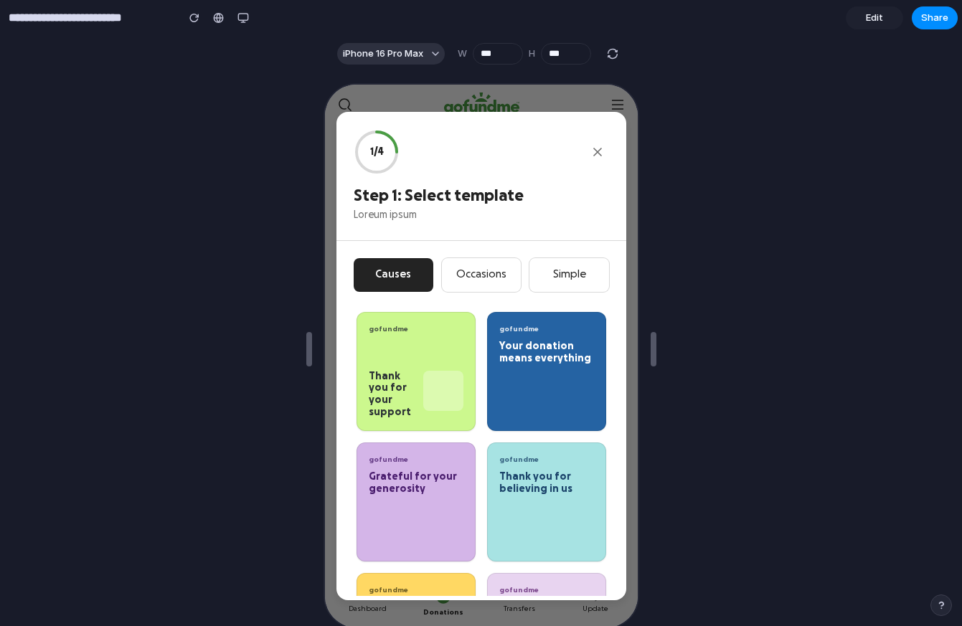
click at [358, 363] on button "gofundme Thank you for your support" at bounding box center [413, 370] width 119 height 119
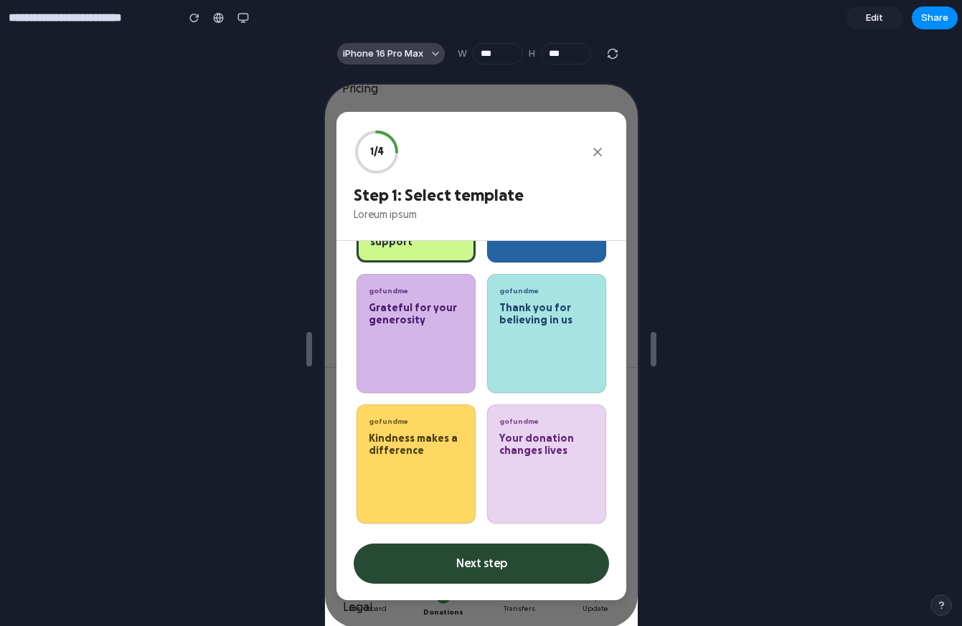
scroll to position [1177, 0]
click at [358, 54] on button "iPhone 16 Pro Max" at bounding box center [391, 54] width 108 height 22
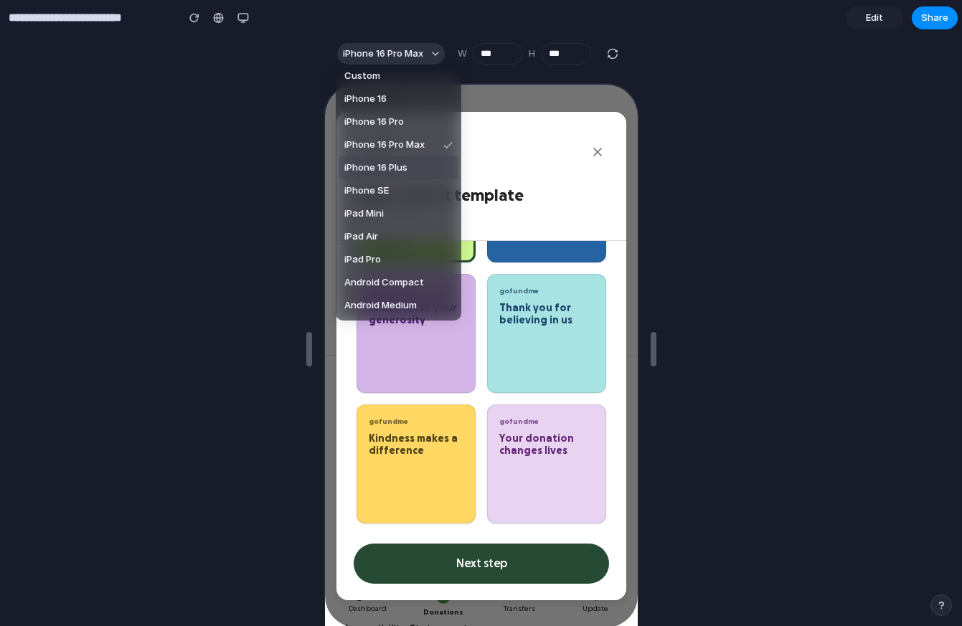
scroll to position [0, 0]
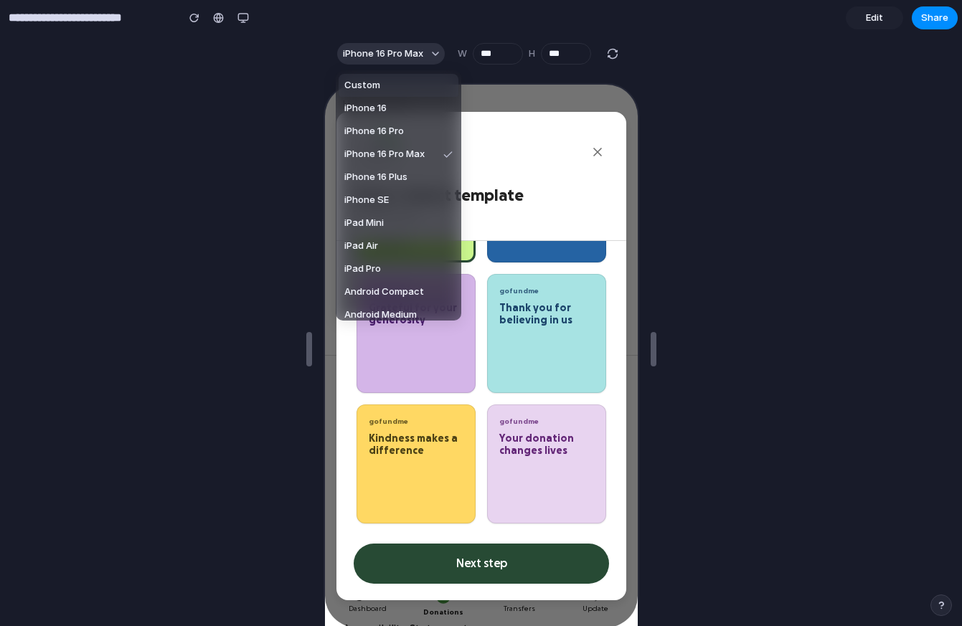
click at [251, 49] on div "Custom iPhone 16 iPhone 16 Pro iPhone 16 Pro Max iPhone 16 Plus iPhone SE iPad …" at bounding box center [481, 313] width 962 height 626
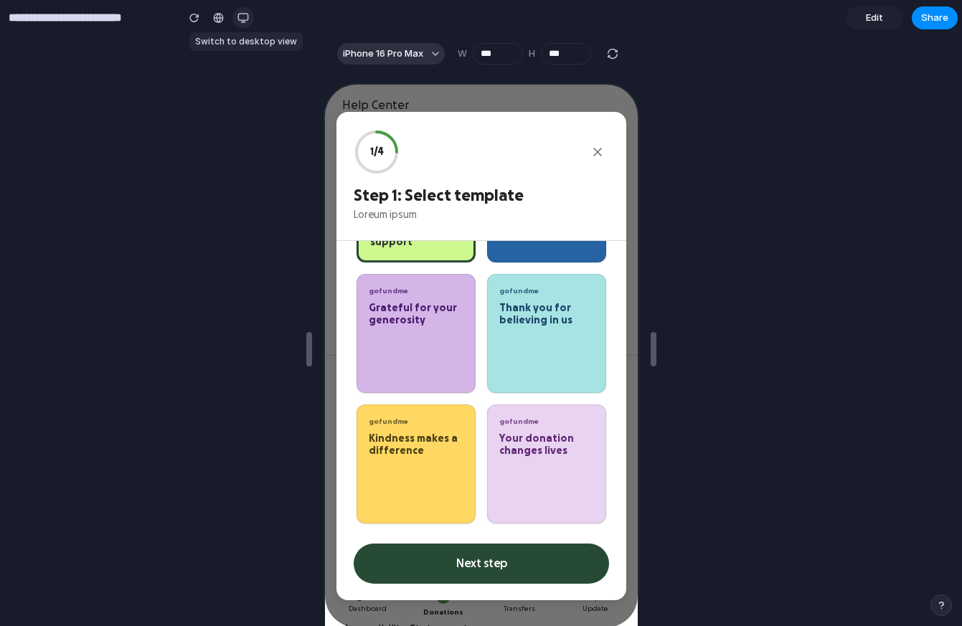
click at [240, 20] on div "button" at bounding box center [242, 17] width 11 height 11
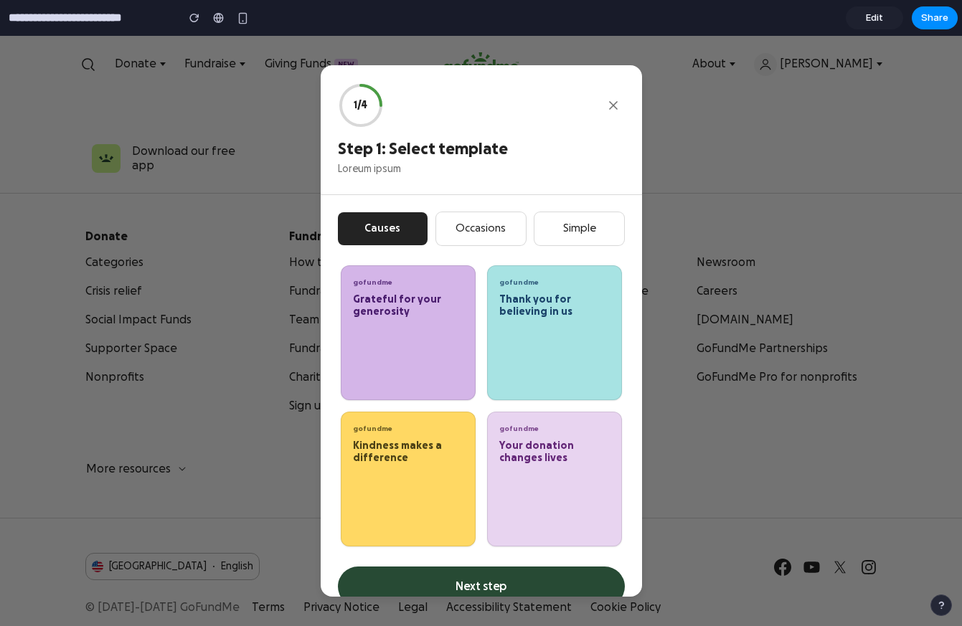
scroll to position [27, 0]
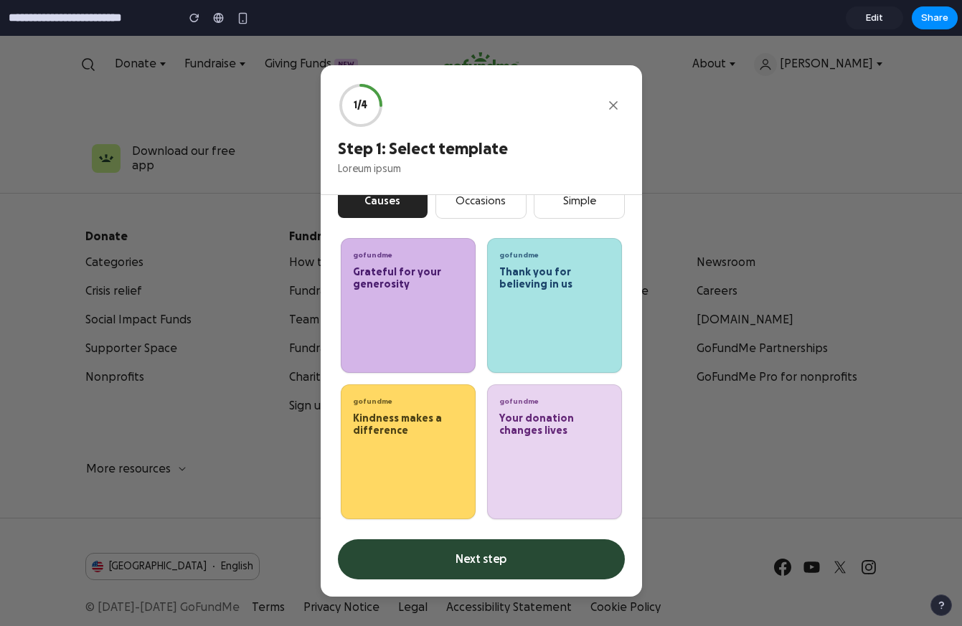
click at [358, 105] on icon "Close" at bounding box center [613, 105] width 7 height 7
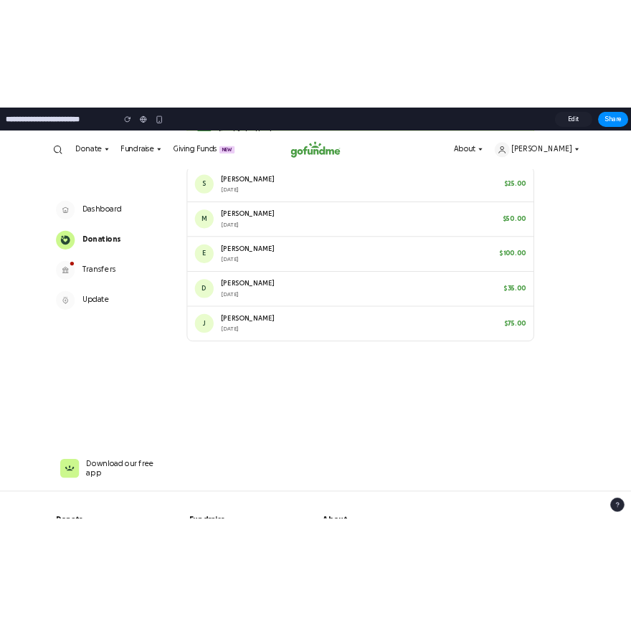
scroll to position [0, 0]
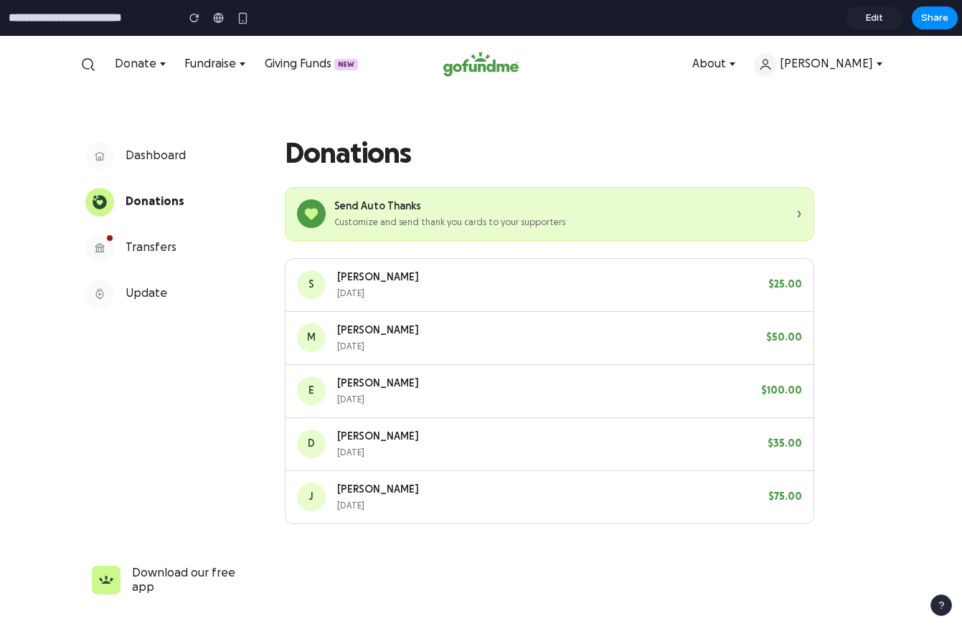
click at [358, 57] on header "Skip to content Donate Fundraise Giving Funds New About [PERSON_NAME]" at bounding box center [481, 64] width 962 height 57
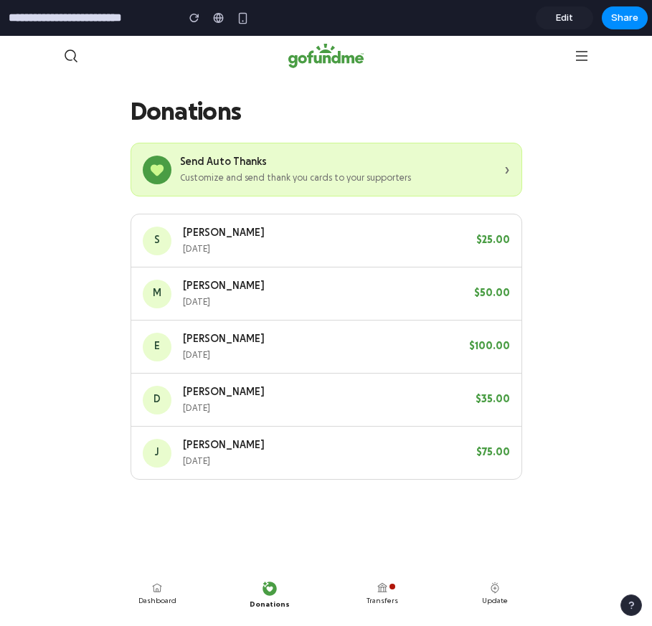
click at [358, 65] on div at bounding box center [482, 56] width 215 height 34
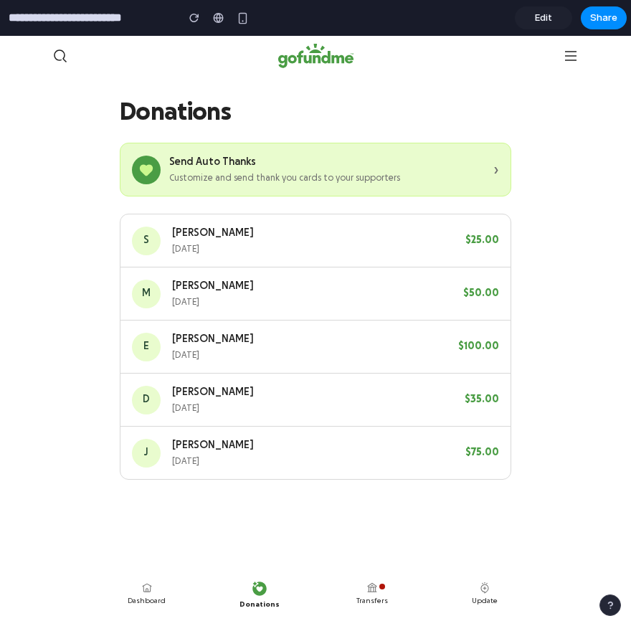
click at [179, 183] on div "Customize and send thank you cards to your supporters" at bounding box center [327, 177] width 316 height 13
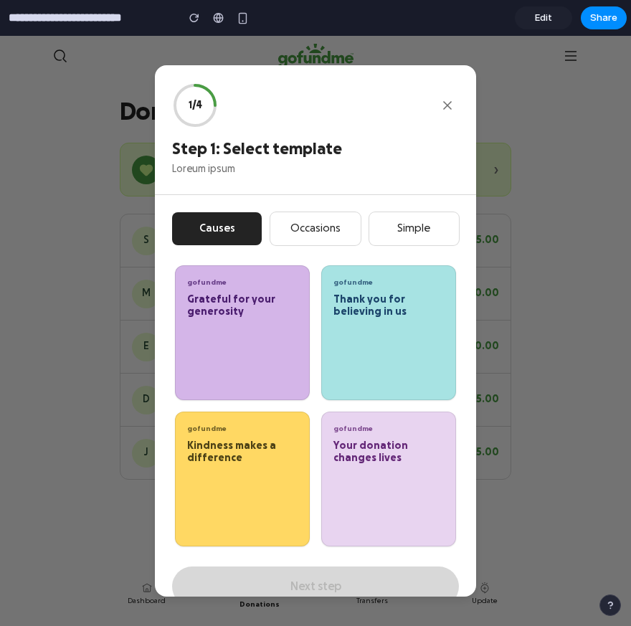
scroll to position [27, 0]
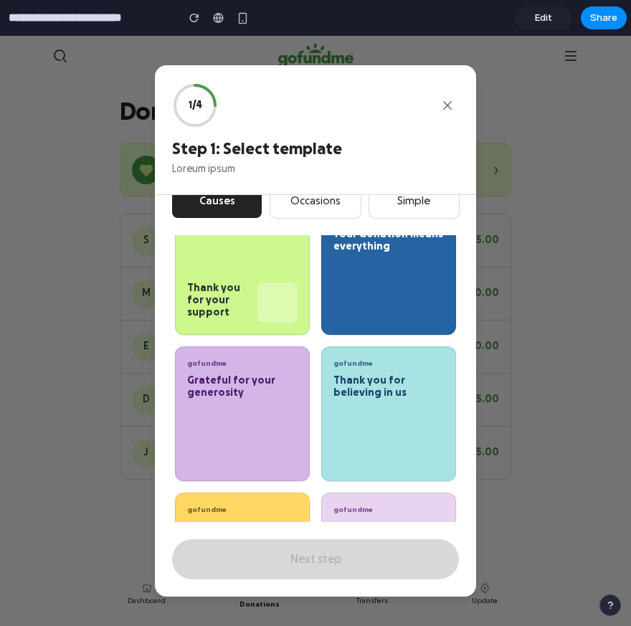
click at [234, 303] on div "Thank you for your support" at bounding box center [219, 301] width 65 height 36
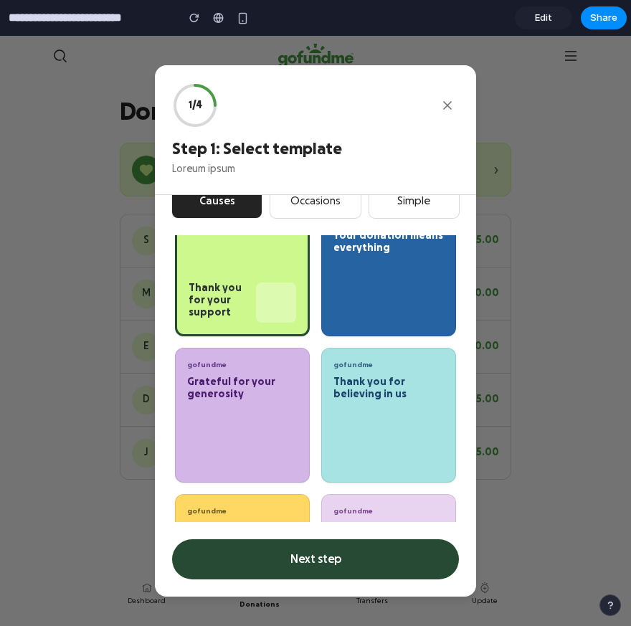
scroll to position [37, 0]
drag, startPoint x: 348, startPoint y: 524, endPoint x: 349, endPoint y: 538, distance: 13.6
click at [349, 530] on div "Causes Occasions Simple gofundme Thank you for your support ✓ gofundme Your don…" at bounding box center [315, 382] width 287 height 395
click at [349, 558] on button "Next step" at bounding box center [315, 559] width 287 height 40
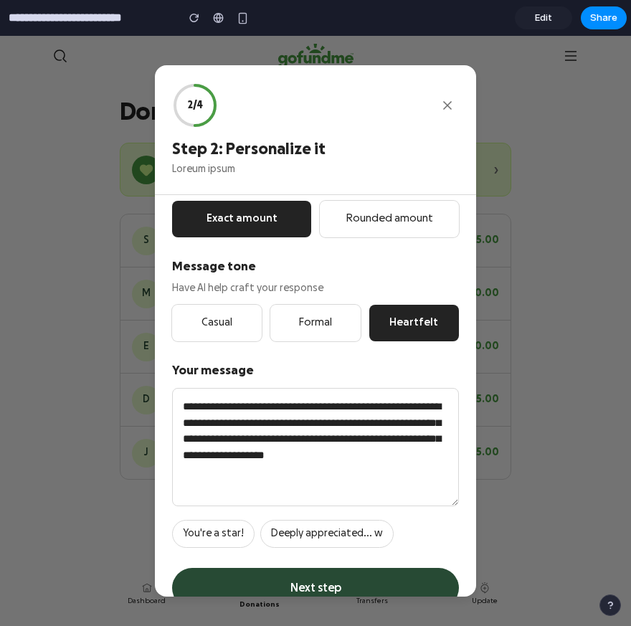
scroll to position [241, 0]
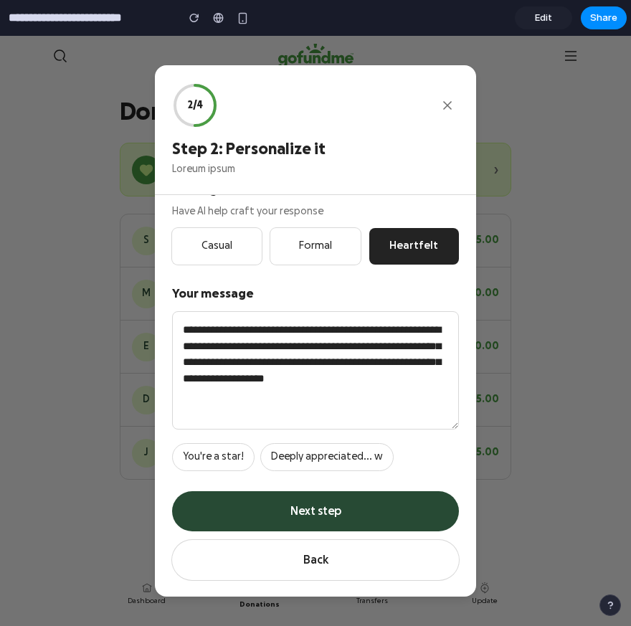
click at [351, 516] on button "Next step" at bounding box center [315, 511] width 287 height 40
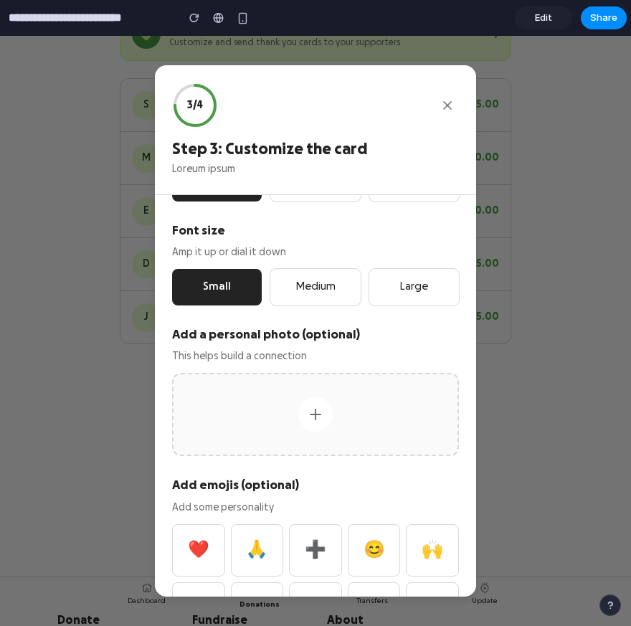
scroll to position [0, 0]
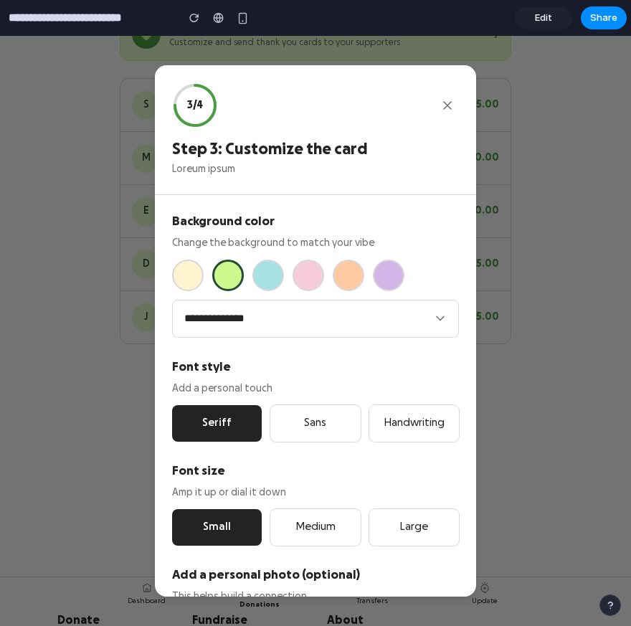
click at [358, 105] on icon "Close" at bounding box center [447, 105] width 14 height 14
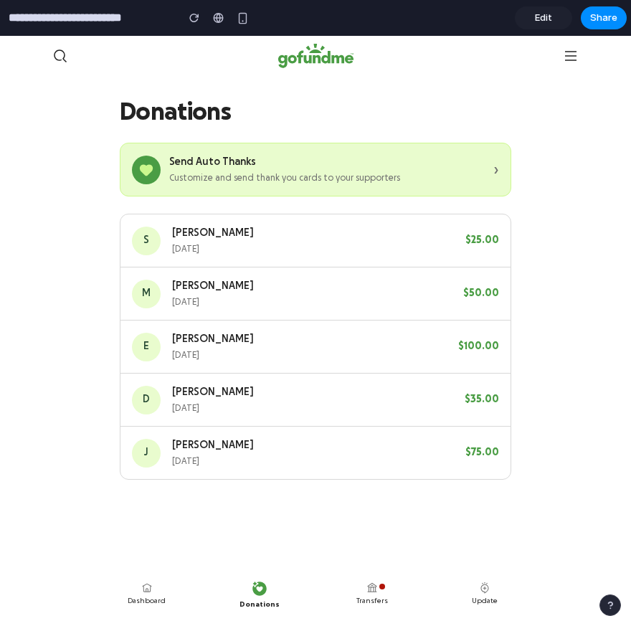
click at [214, 171] on div "Customize and send thank you cards to your supporters" at bounding box center [327, 177] width 316 height 13
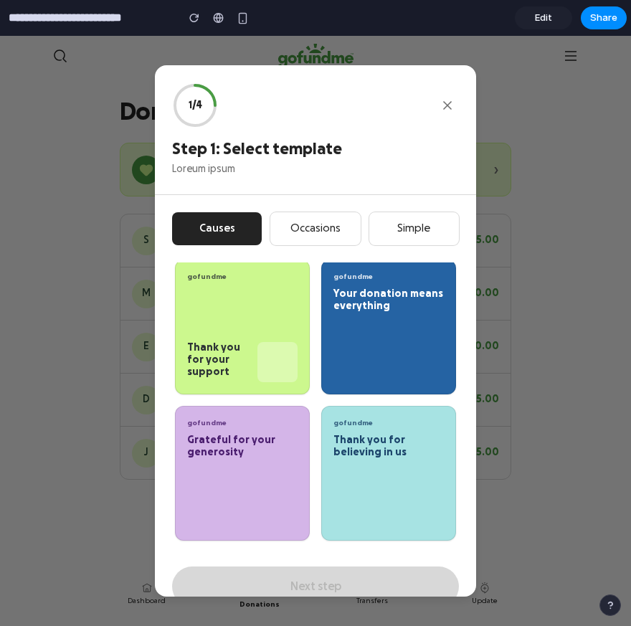
scroll to position [2, 0]
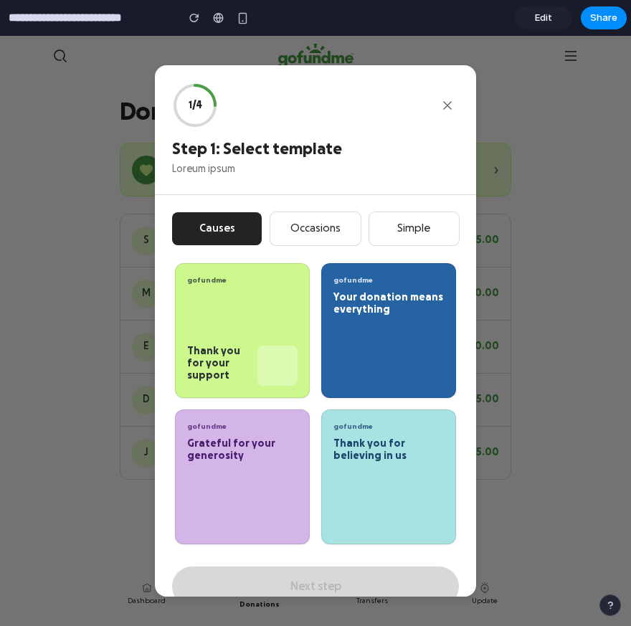
click at [307, 226] on button "Occasions" at bounding box center [315, 229] width 90 height 34
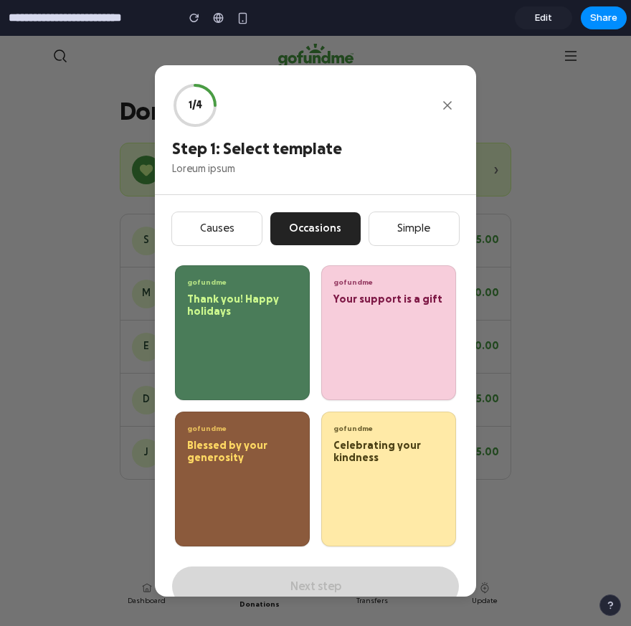
click at [358, 227] on button "Simple" at bounding box center [414, 229] width 90 height 34
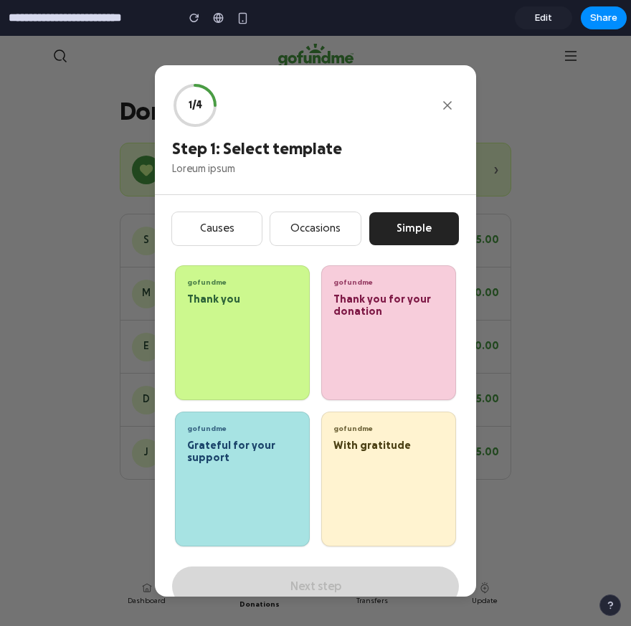
click at [214, 236] on button "Causes" at bounding box center [217, 229] width 90 height 34
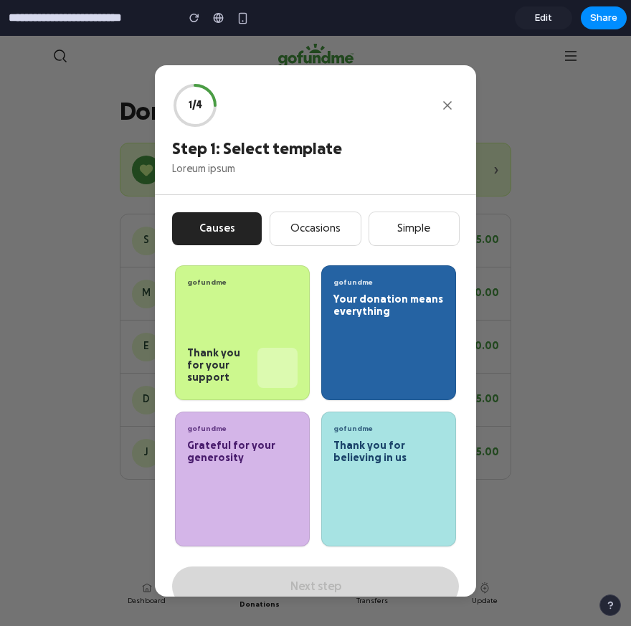
click at [243, 318] on button "gofundme Thank you for your support" at bounding box center [242, 332] width 135 height 135
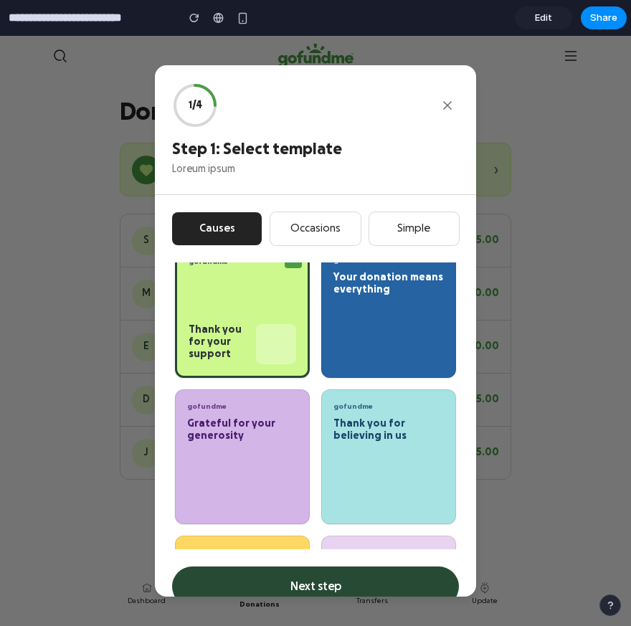
scroll to position [44, 0]
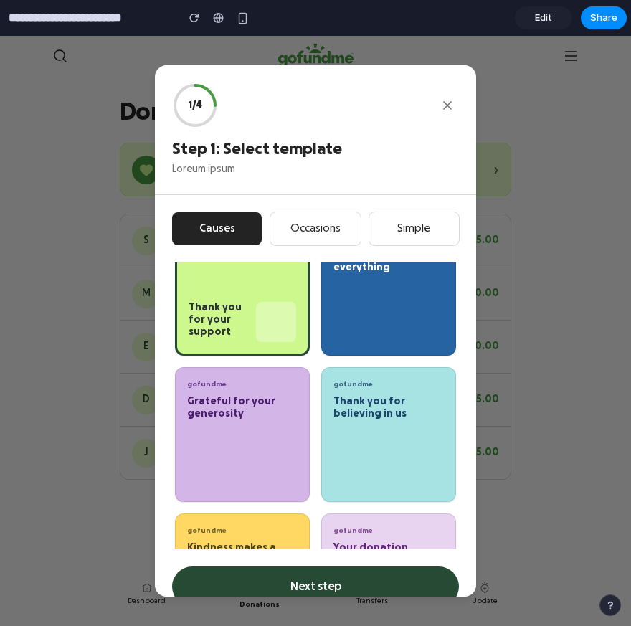
click at [300, 581] on button "Next step" at bounding box center [315, 587] width 287 height 40
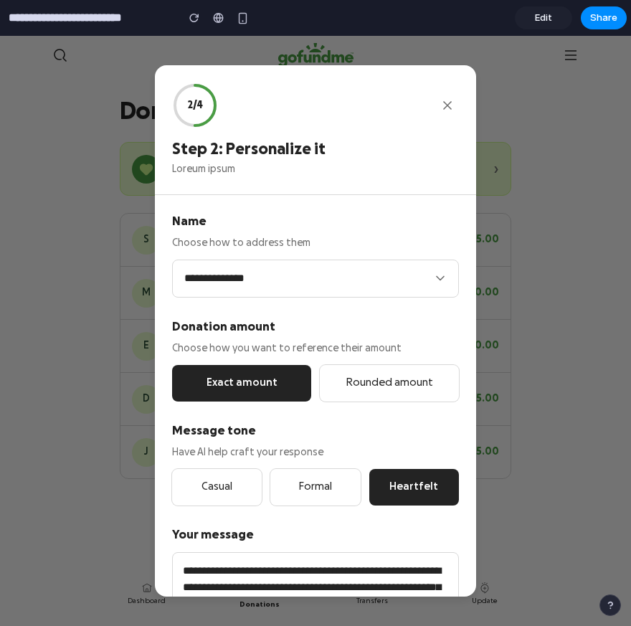
scroll to position [9, 0]
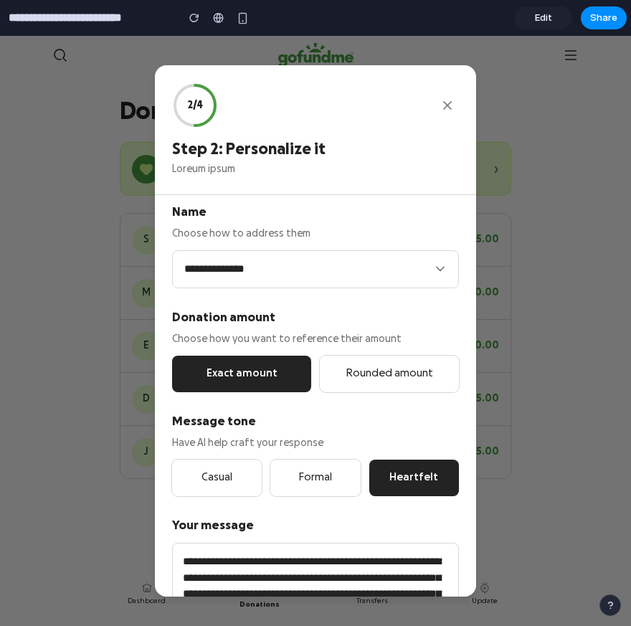
click at [260, 270] on select "**********" at bounding box center [315, 269] width 287 height 38
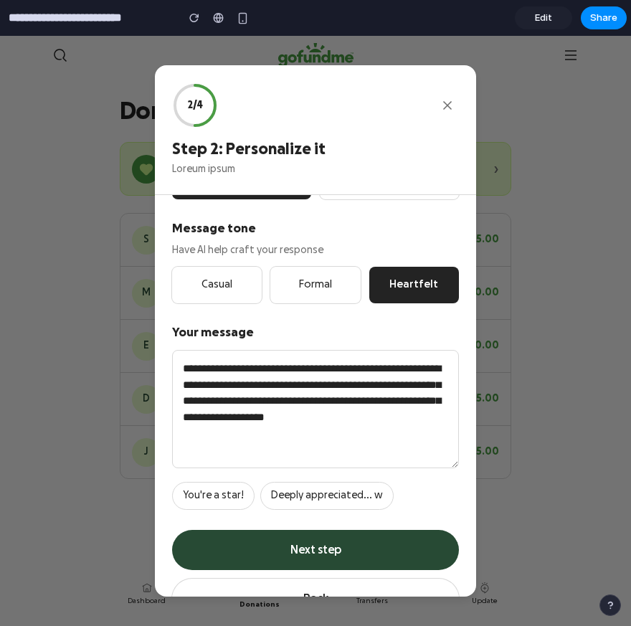
scroll to position [219, 0]
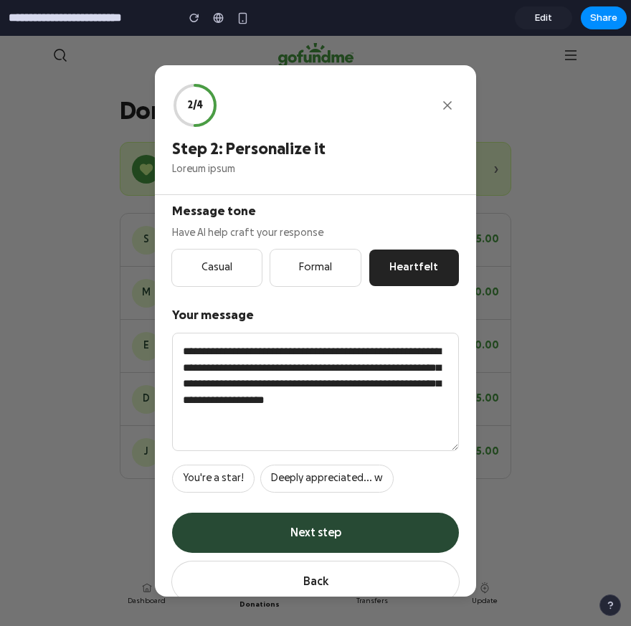
click at [245, 269] on button "Casual" at bounding box center [217, 268] width 90 height 37
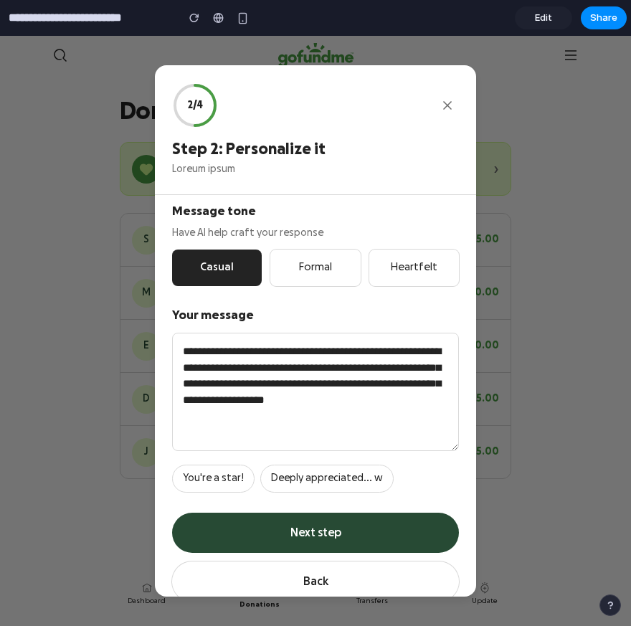
click at [310, 268] on button "Formal" at bounding box center [315, 268] width 90 height 37
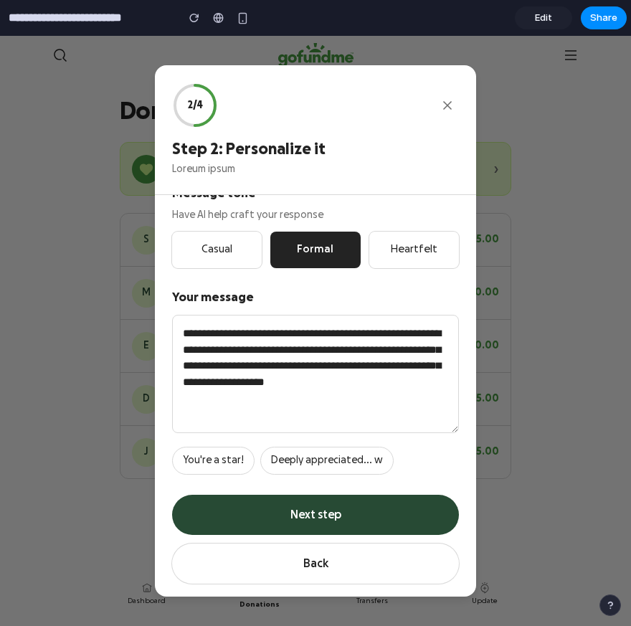
scroll to position [241, 0]
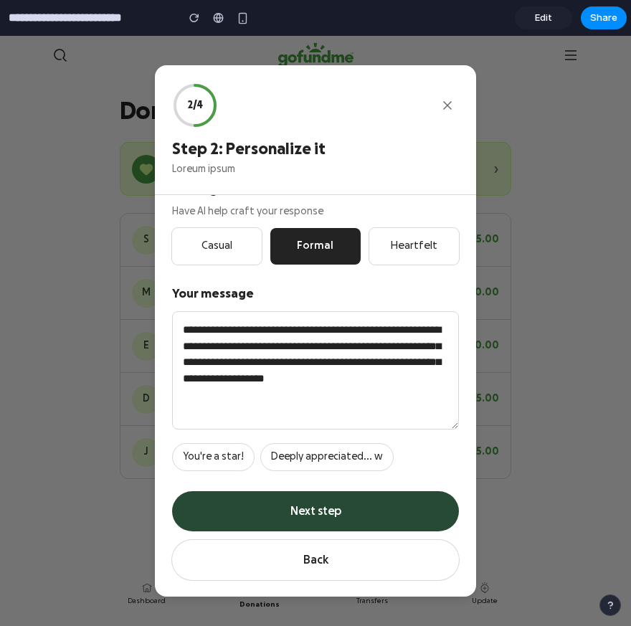
click at [340, 461] on button "Deeply appreciated... w" at bounding box center [326, 457] width 133 height 28
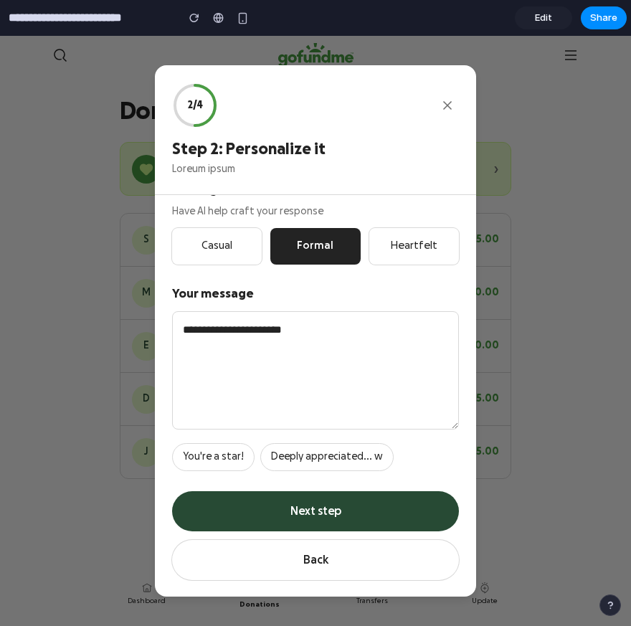
click at [224, 452] on button "You're a star!" at bounding box center [213, 457] width 82 height 28
type textarea "**********"
click at [270, 510] on button "Next step" at bounding box center [315, 511] width 287 height 40
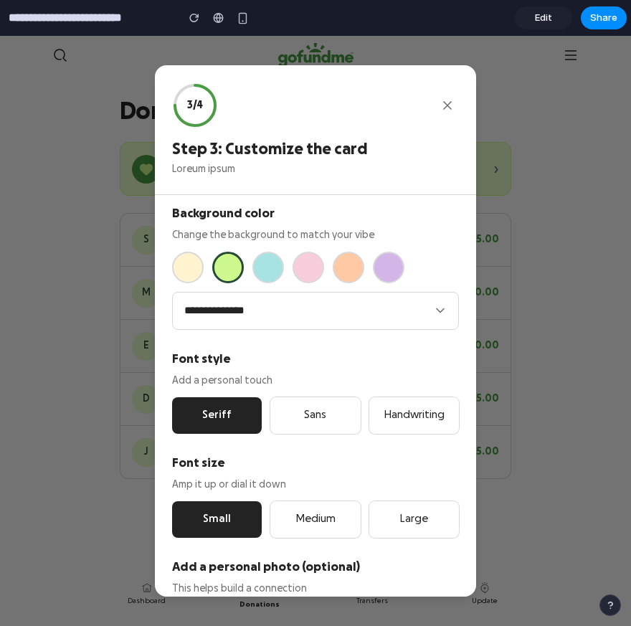
scroll to position [0, 0]
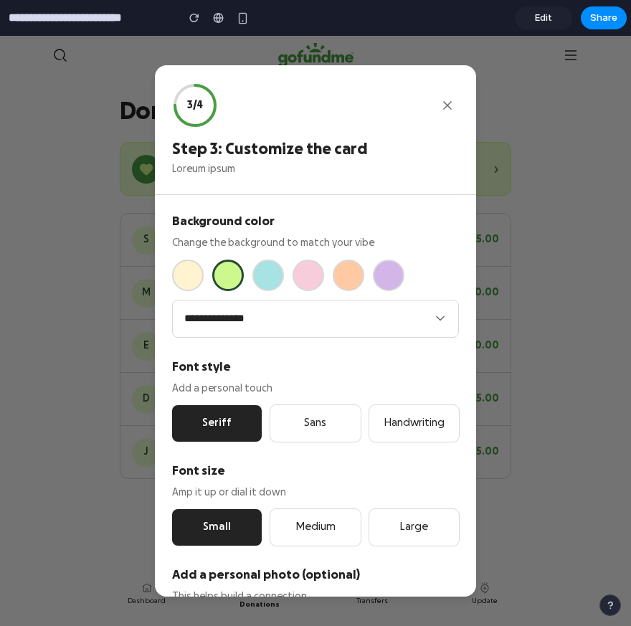
click at [254, 290] on div at bounding box center [315, 276] width 287 height 32
click at [292, 279] on div at bounding box center [315, 276] width 287 height 32
drag, startPoint x: 267, startPoint y: 276, endPoint x: 294, endPoint y: 295, distance: 32.8
click at [267, 276] on button "Cyan" at bounding box center [268, 276] width 32 height 32
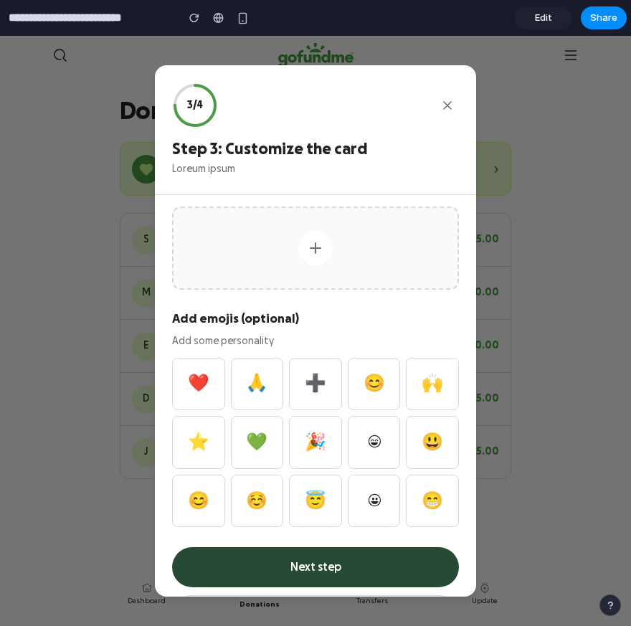
scroll to position [463, 0]
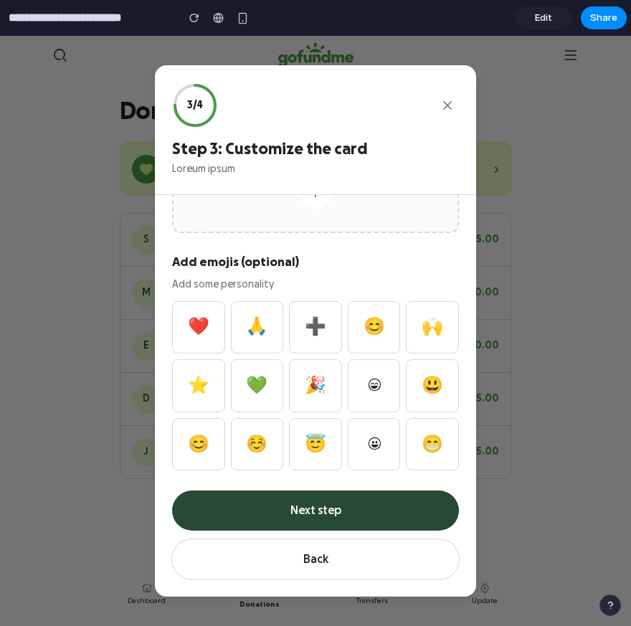
click at [262, 386] on button "💚" at bounding box center [257, 385] width 53 height 53
click at [334, 518] on button "Next step" at bounding box center [315, 511] width 287 height 40
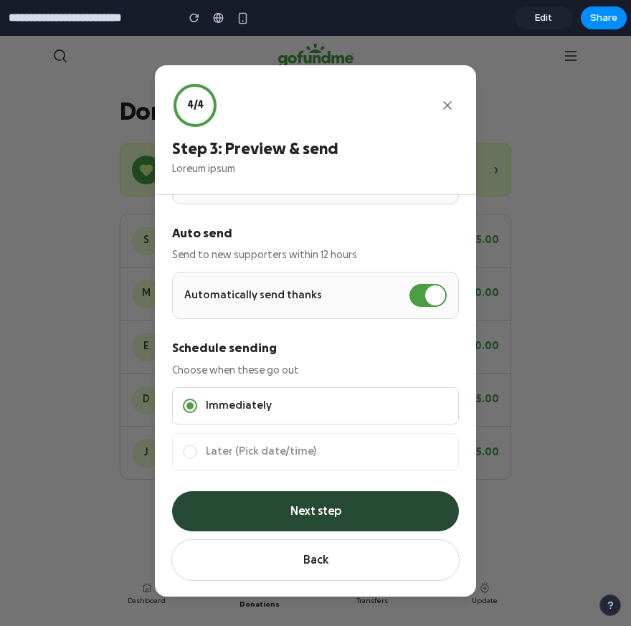
scroll to position [11, 0]
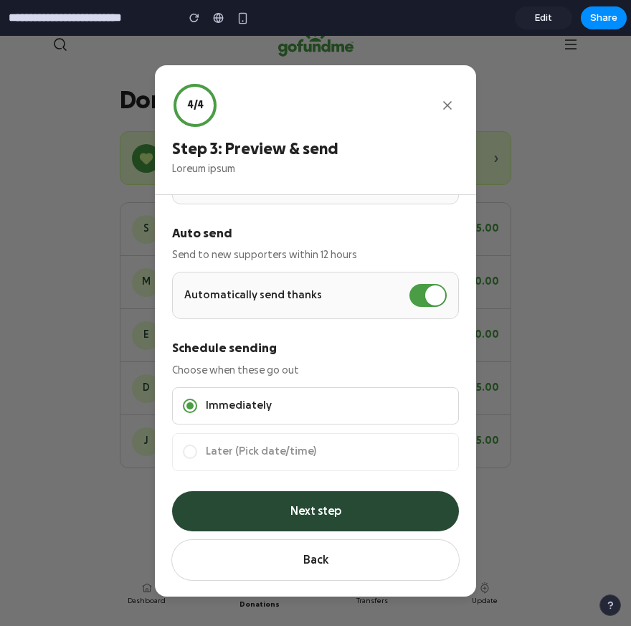
click at [346, 502] on button "Next step" at bounding box center [315, 511] width 287 height 40
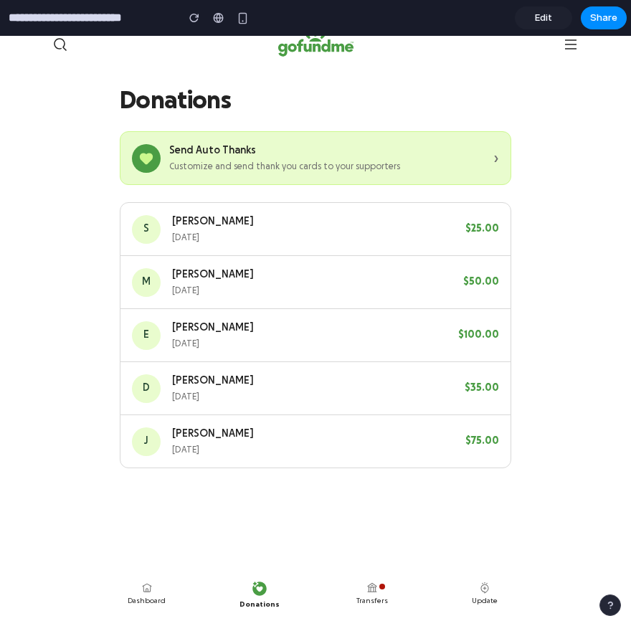
scroll to position [0, 0]
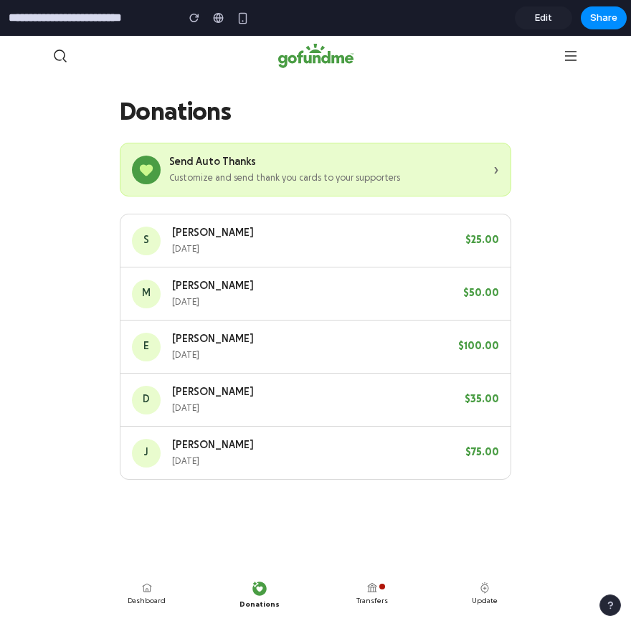
click at [226, 166] on div "Send Auto Thanks" at bounding box center [327, 162] width 316 height 15
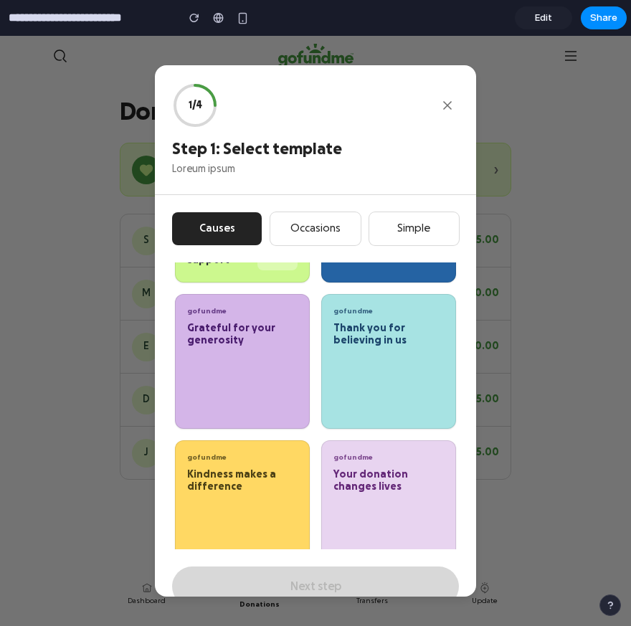
scroll to position [146, 0]
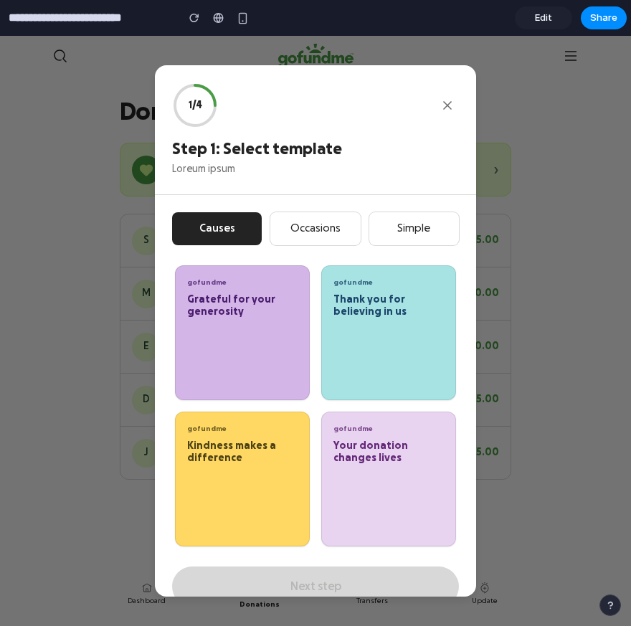
click at [314, 239] on button "Occasions" at bounding box center [315, 229] width 90 height 34
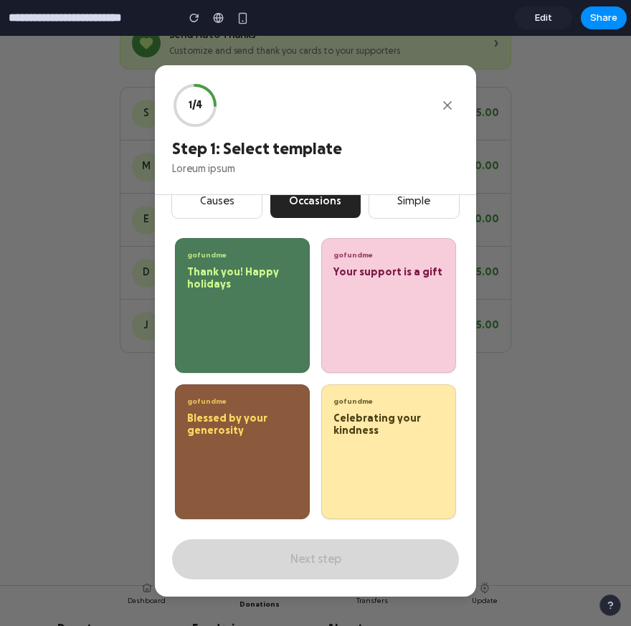
scroll to position [0, 0]
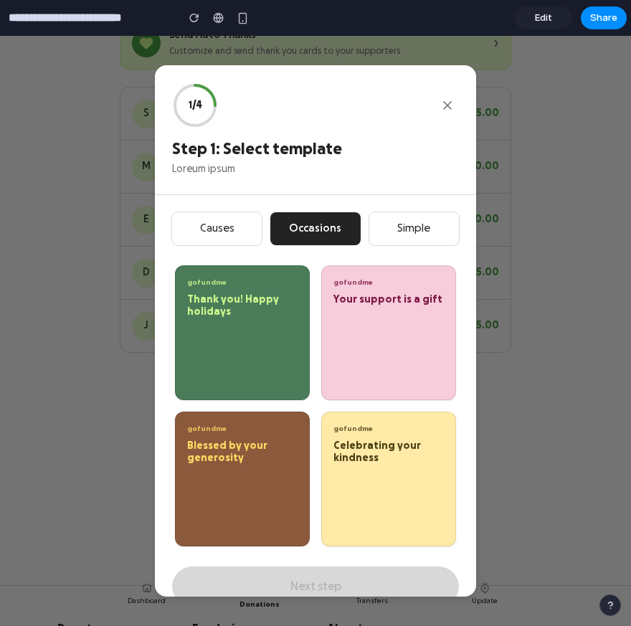
click at [346, 310] on button "gofundme Your support is a gift" at bounding box center [388, 332] width 135 height 135
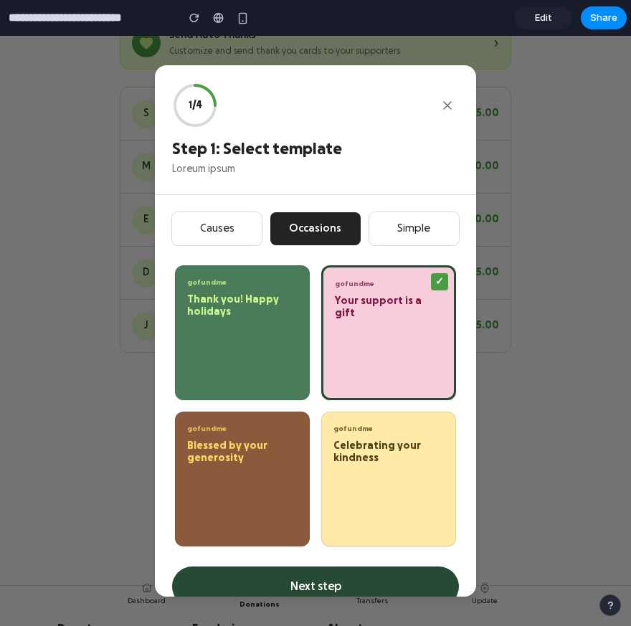
scroll to position [27, 0]
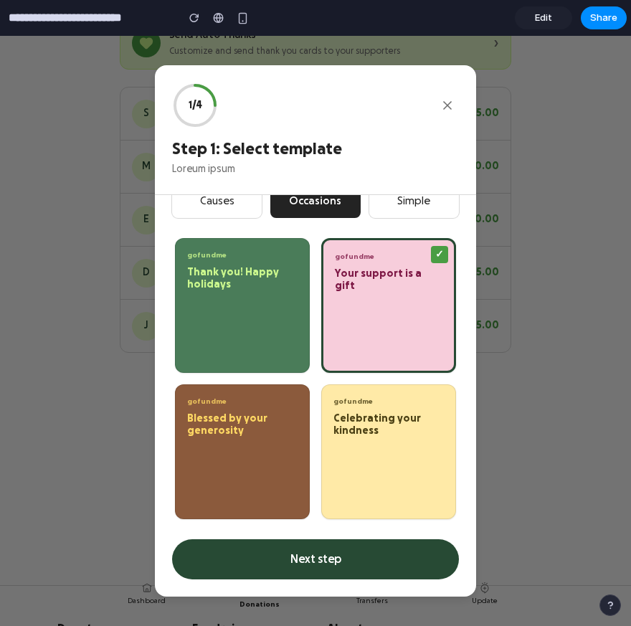
click at [303, 557] on button "Next step" at bounding box center [315, 559] width 287 height 40
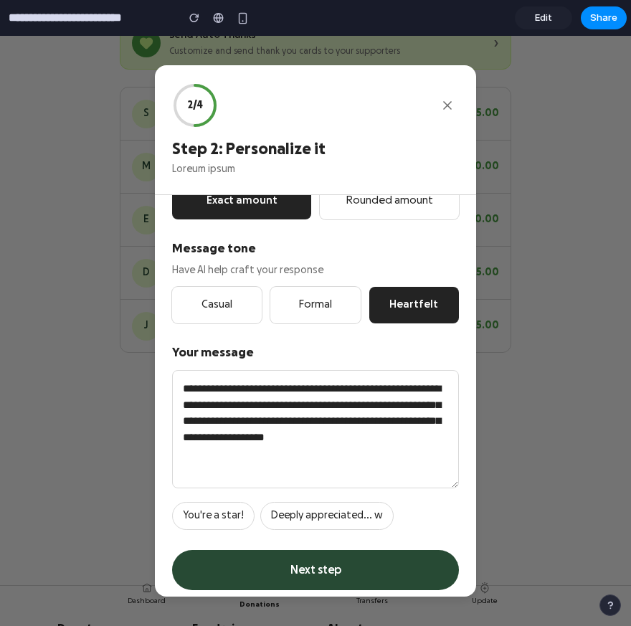
scroll to position [184, 0]
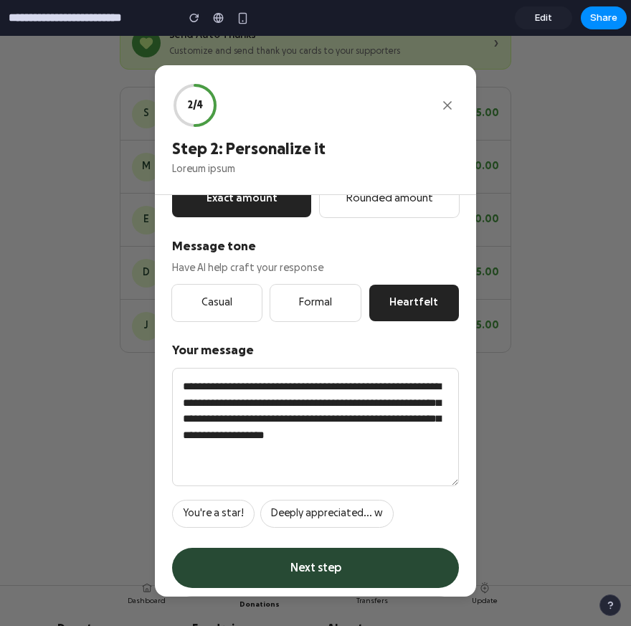
click at [305, 297] on button "Formal" at bounding box center [315, 303] width 90 height 37
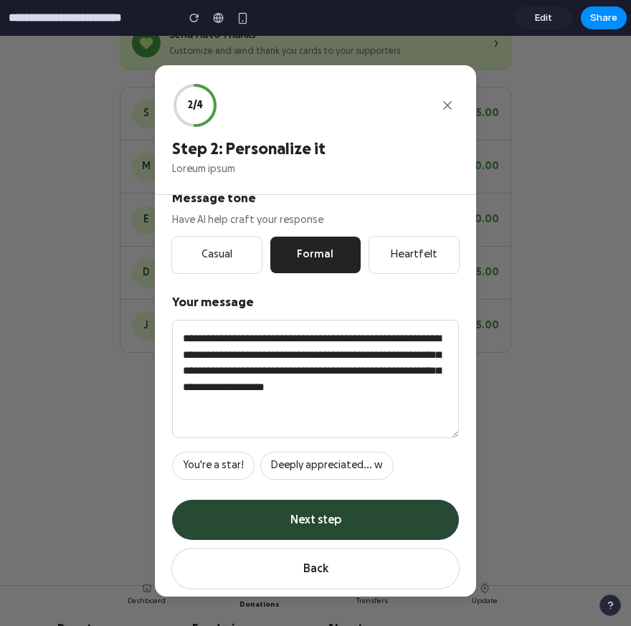
scroll to position [234, 0]
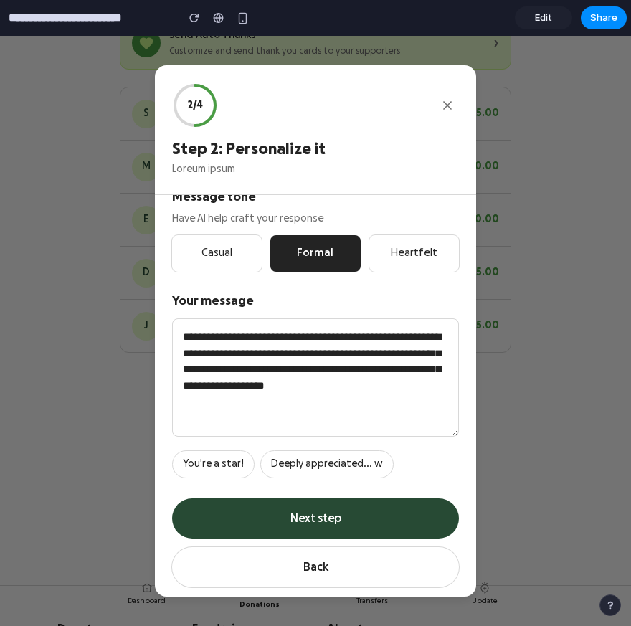
click at [270, 521] on button "Next step" at bounding box center [315, 518] width 287 height 40
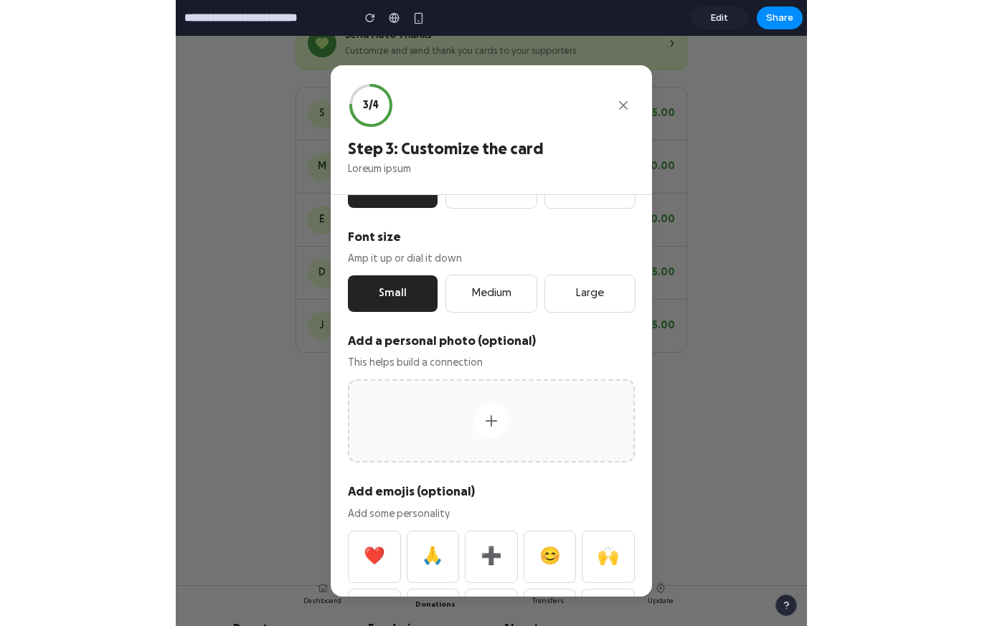
scroll to position [263, 0]
